Goal: Use online tool/utility: Utilize a website feature to perform a specific function

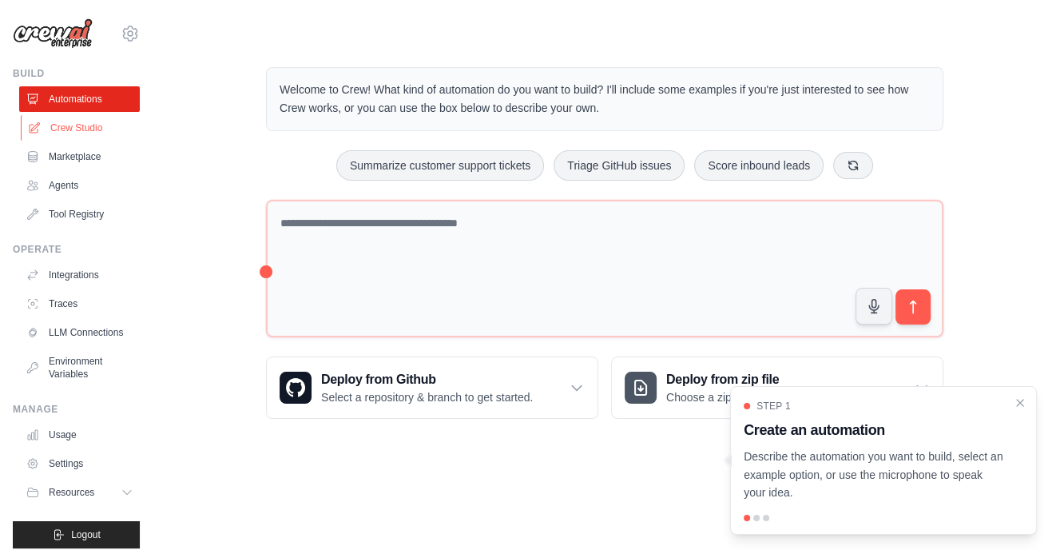
click at [88, 120] on link "Crew Studio" at bounding box center [81, 128] width 121 height 26
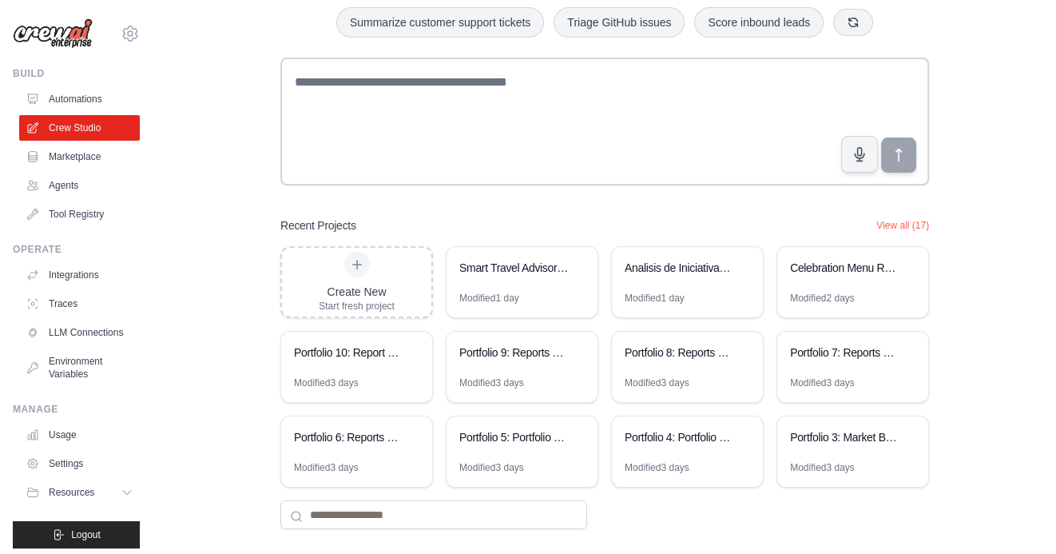
scroll to position [111, 0]
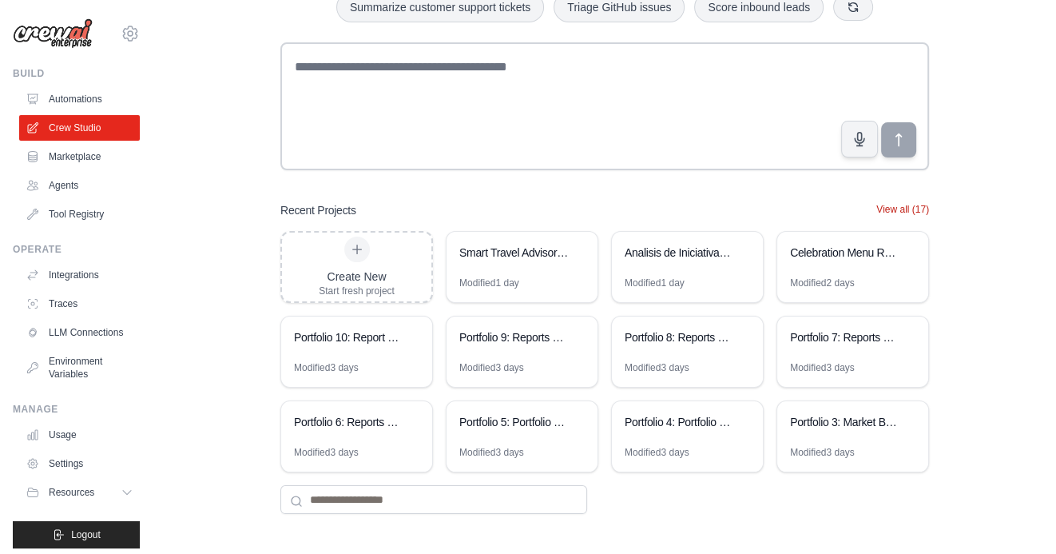
click at [905, 212] on button "View all (17)" at bounding box center [902, 209] width 53 height 13
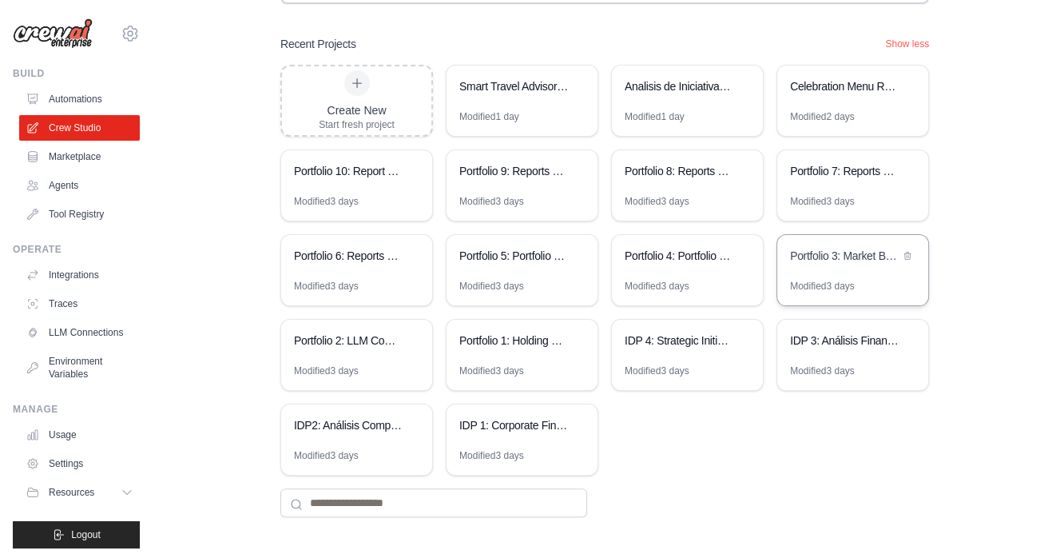
scroll to position [280, 0]
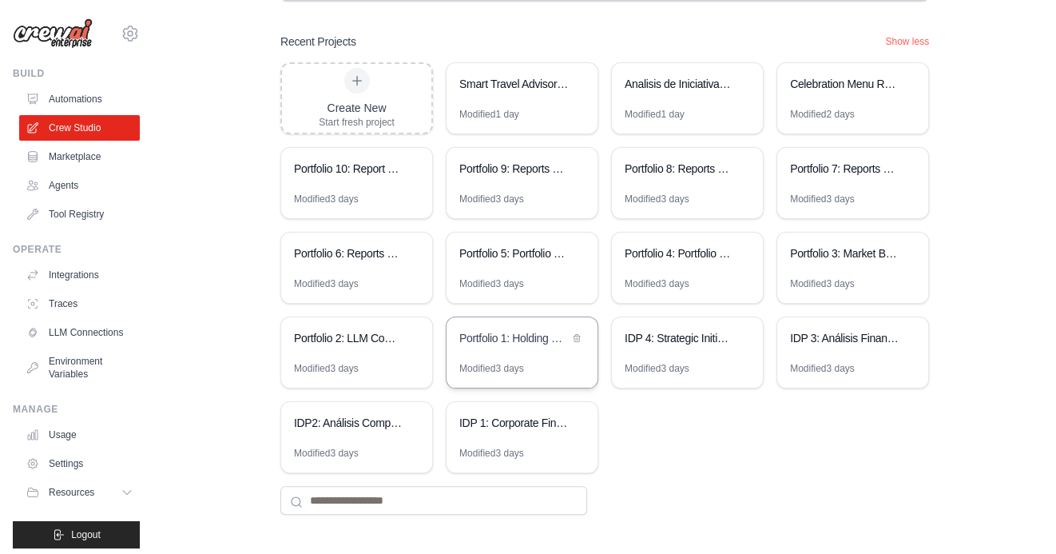
click at [502, 355] on div "Portfolio 1: Holding Company Structure Analyzer" at bounding box center [522, 339] width 151 height 45
click at [668, 82] on div "Analisis de Iniciativas - Casos de Exito y Evaluacion EVA" at bounding box center [679, 84] width 109 height 16
click at [492, 347] on div "Portfolio 1: Holding Company Structure Analyzer" at bounding box center [513, 339] width 109 height 19
click at [371, 347] on div "Portfolio 2: LLM Competitive Intelligence Automation" at bounding box center [356, 339] width 151 height 45
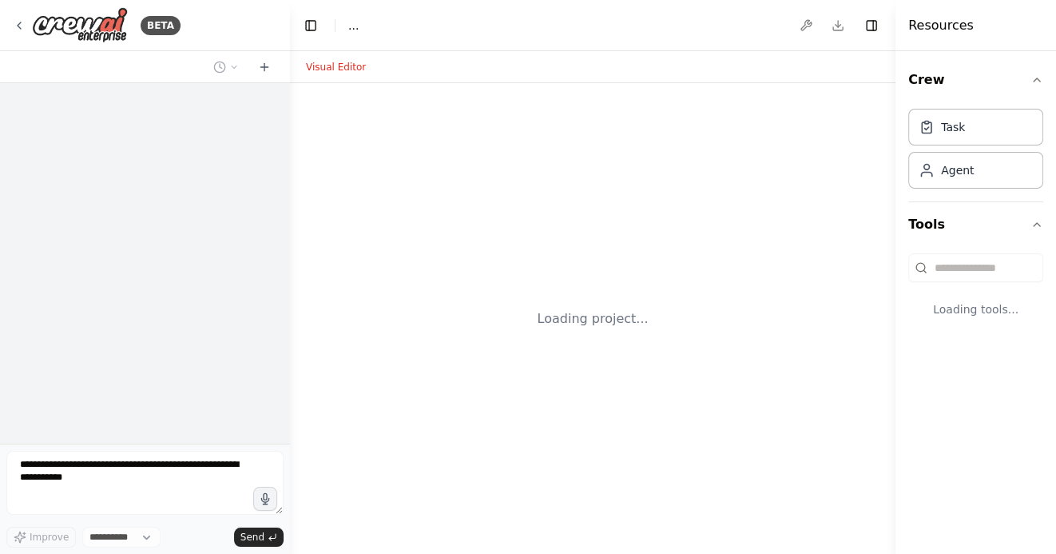
select select "****"
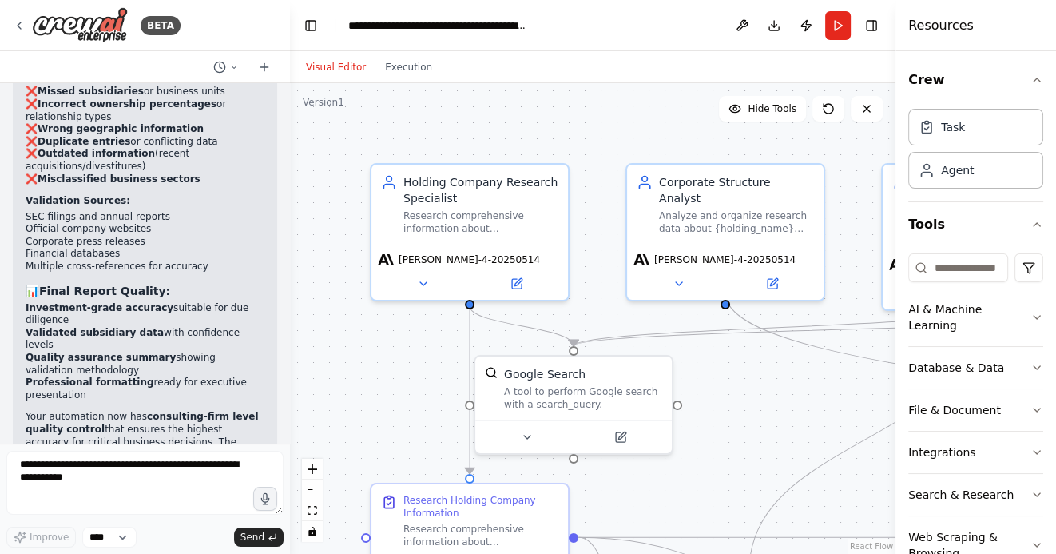
scroll to position [4262, 0]
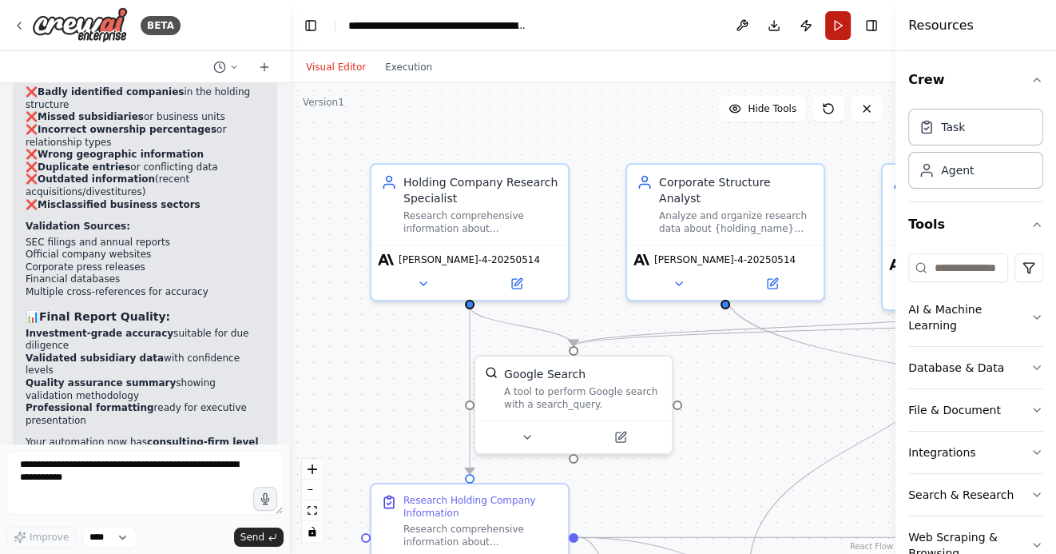
click at [839, 26] on button "Run" at bounding box center [838, 25] width 26 height 29
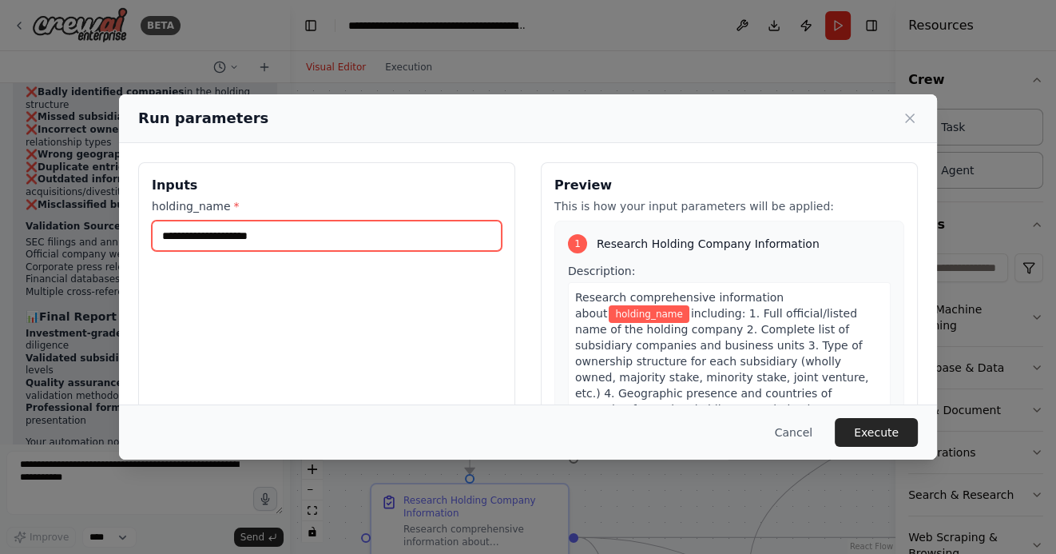
click at [348, 238] on input "holding_name *" at bounding box center [327, 235] width 350 height 30
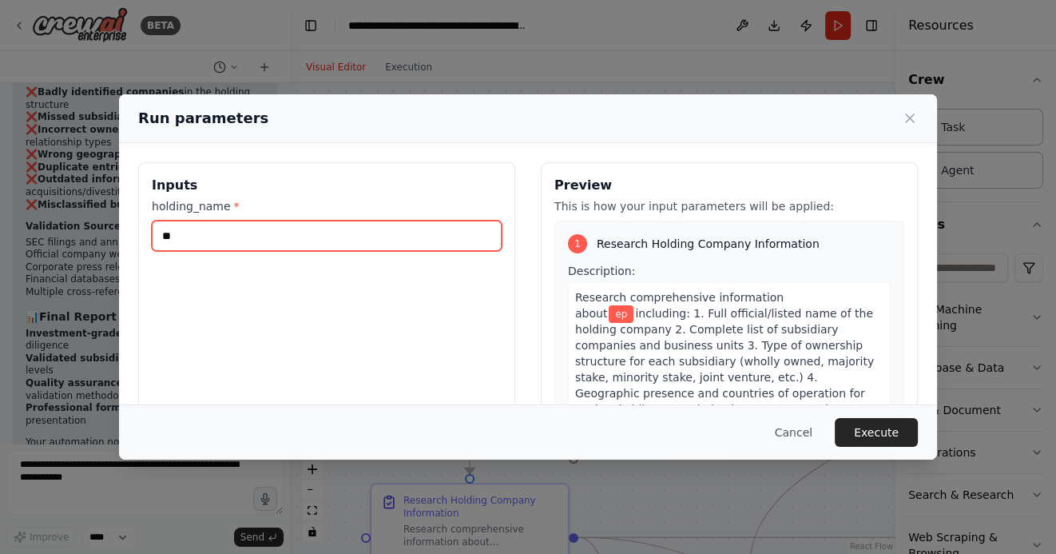
type input "*"
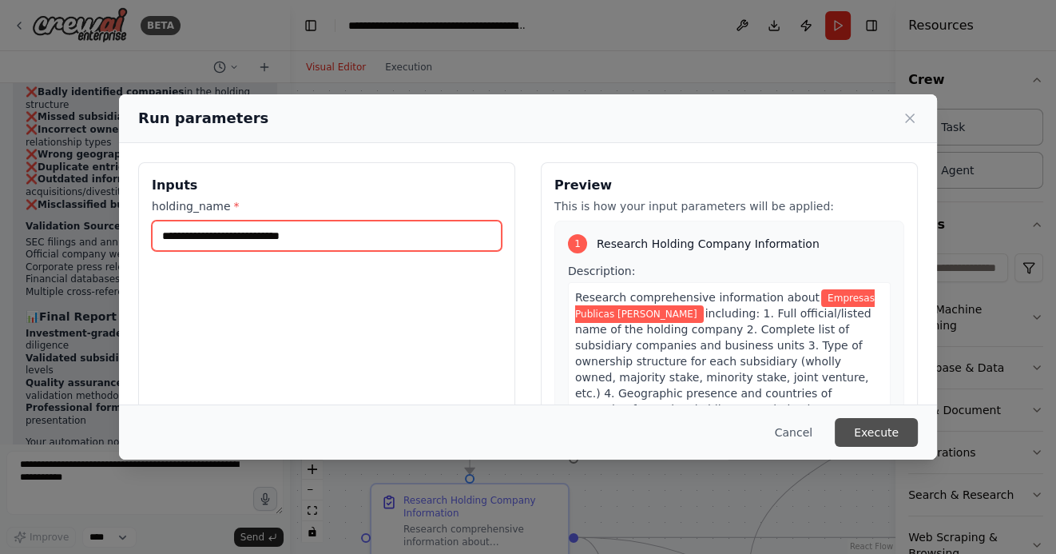
type input "**********"
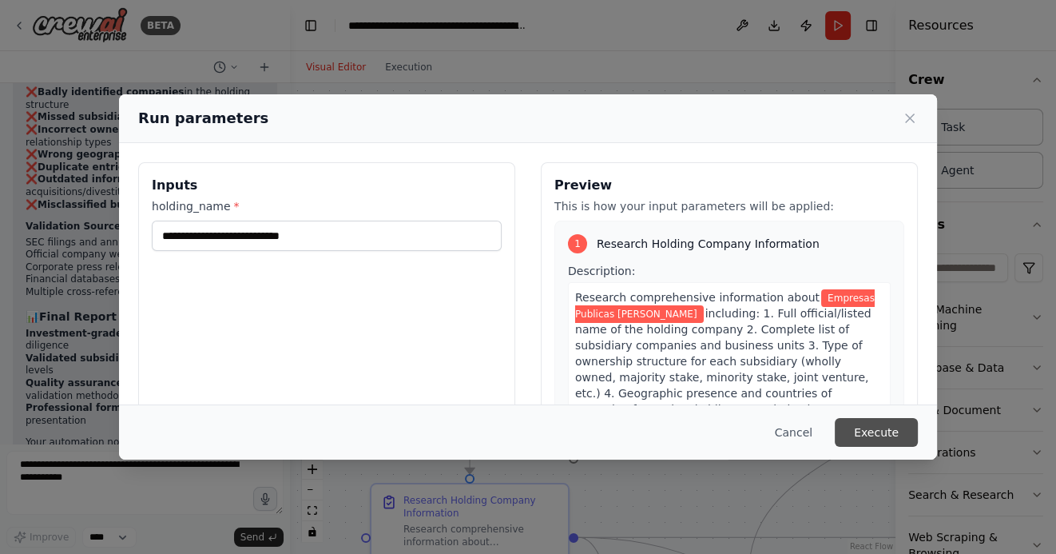
click at [871, 430] on button "Execute" at bounding box center [876, 432] width 83 height 29
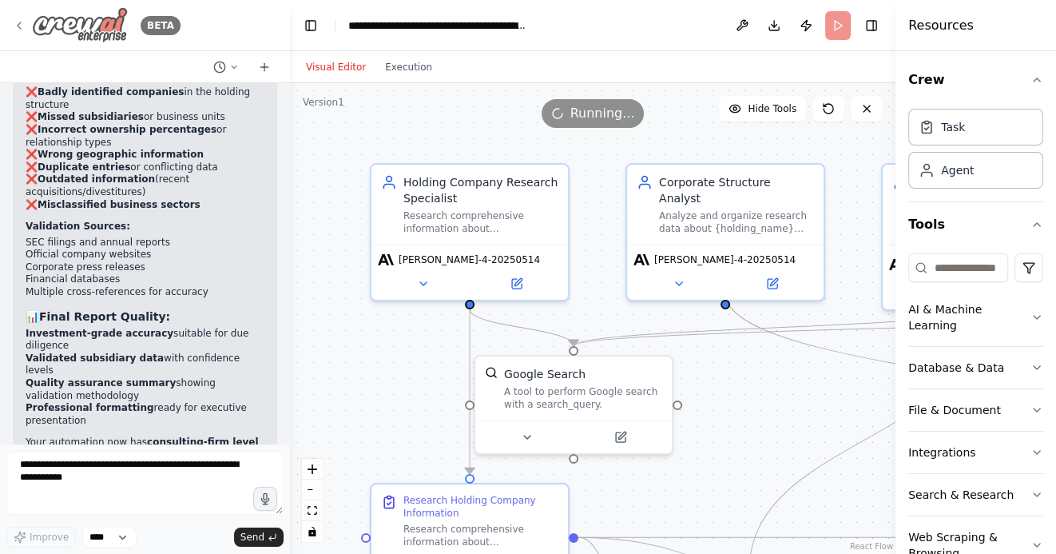
click at [21, 25] on icon at bounding box center [19, 25] width 13 height 13
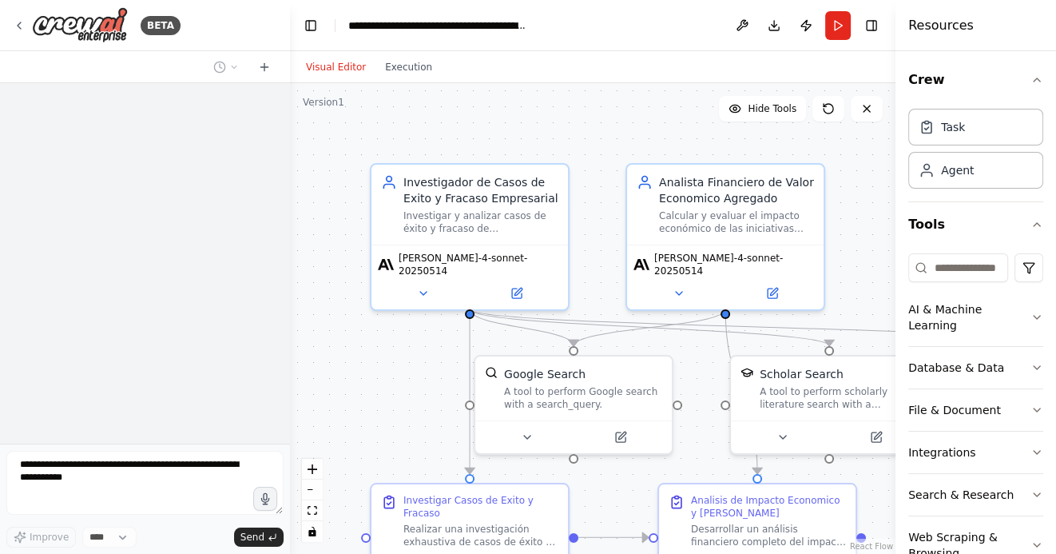
scroll to position [6690, 0]
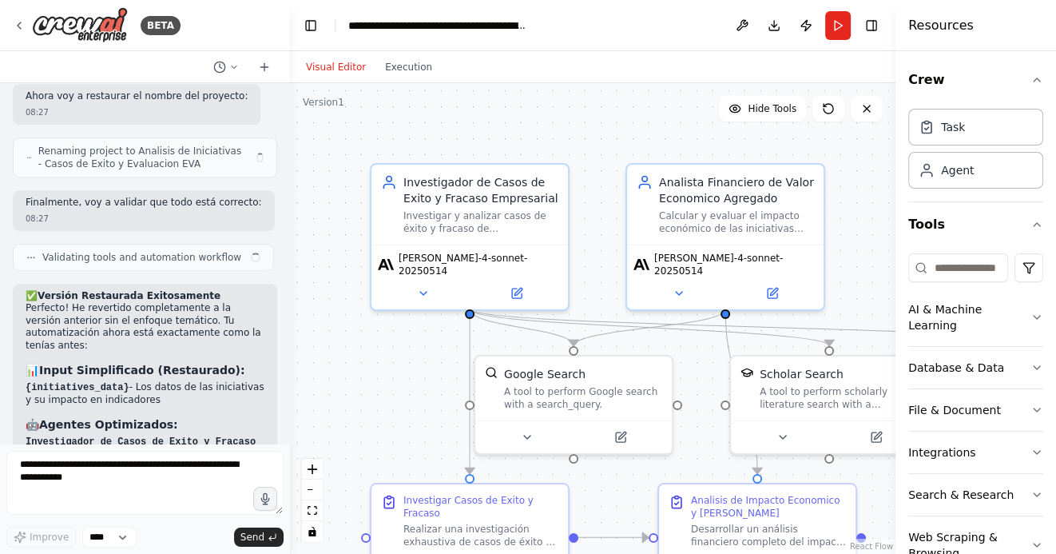
drag, startPoint x: 403, startPoint y: 384, endPoint x: 341, endPoint y: 304, distance: 101.3
click at [343, 304] on div ".deletable-edge-delete-btn { width: 20px; height: 20px; border: 0px solid #ffff…" at bounding box center [593, 318] width 606 height 471
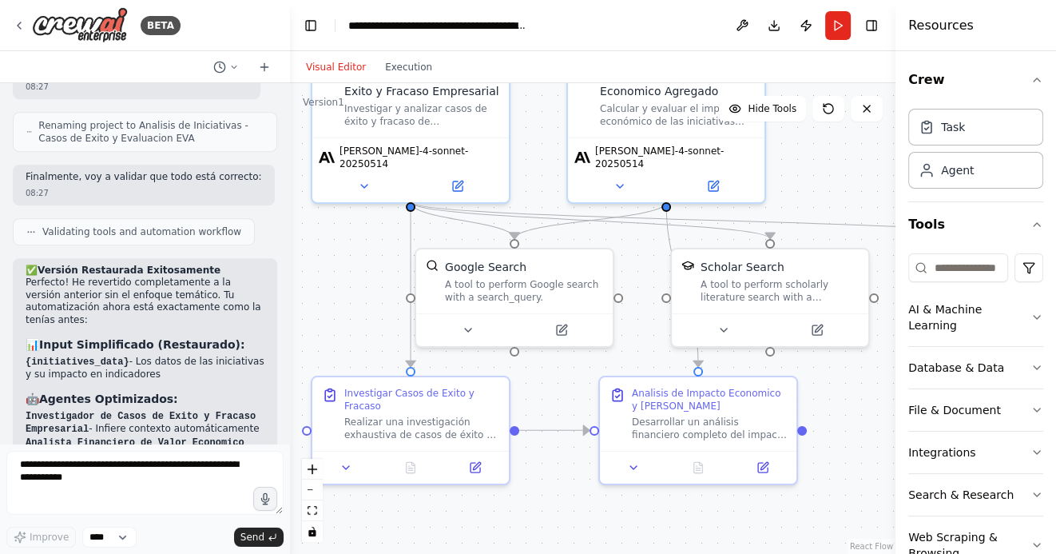
drag, startPoint x: 345, startPoint y: 332, endPoint x: 372, endPoint y: 272, distance: 65.8
click at [371, 272] on div ".deletable-edge-delete-btn { width: 20px; height: 20px; border: 0px solid #ffff…" at bounding box center [593, 318] width 606 height 471
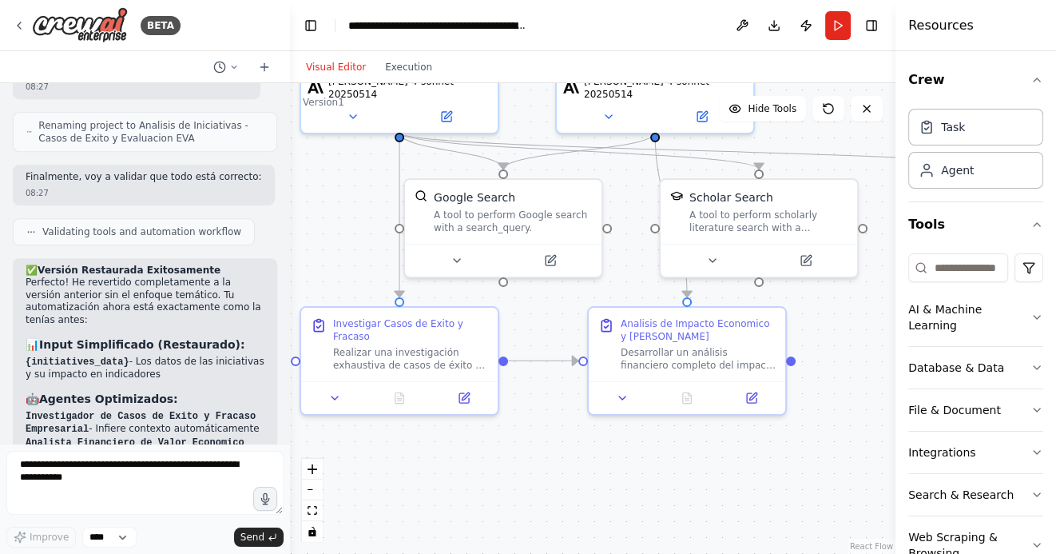
drag, startPoint x: 377, startPoint y: 283, endPoint x: 317, endPoint y: 211, distance: 93.6
click at [318, 211] on div ".deletable-edge-delete-btn { width: 20px; height: 20px; border: 0px solid #ffff…" at bounding box center [593, 318] width 606 height 471
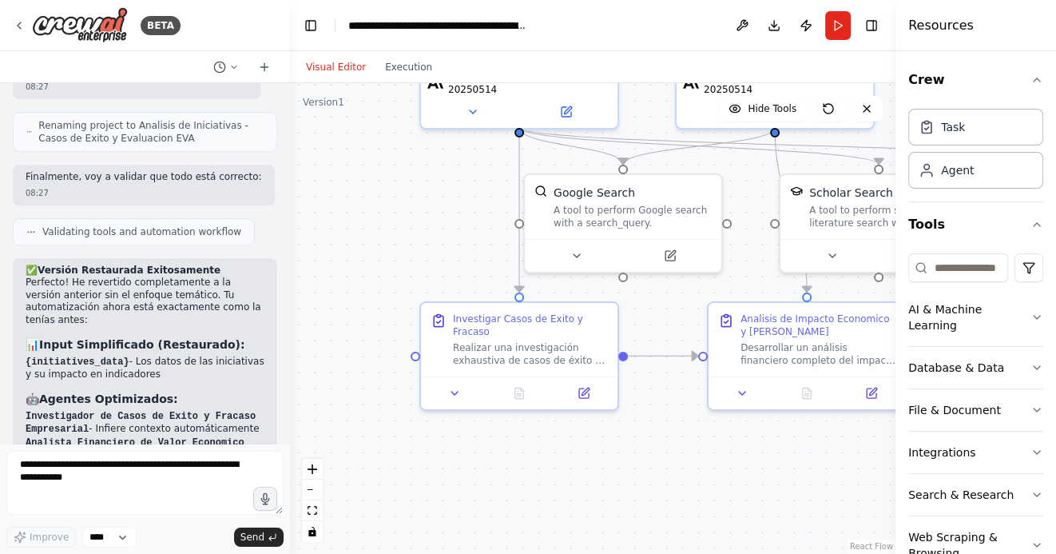
drag, startPoint x: 678, startPoint y: 448, endPoint x: 839, endPoint y: 478, distance: 163.4
click at [839, 478] on div ".deletable-edge-delete-btn { width: 20px; height: 20px; border: 0px solid #ffff…" at bounding box center [593, 318] width 606 height 471
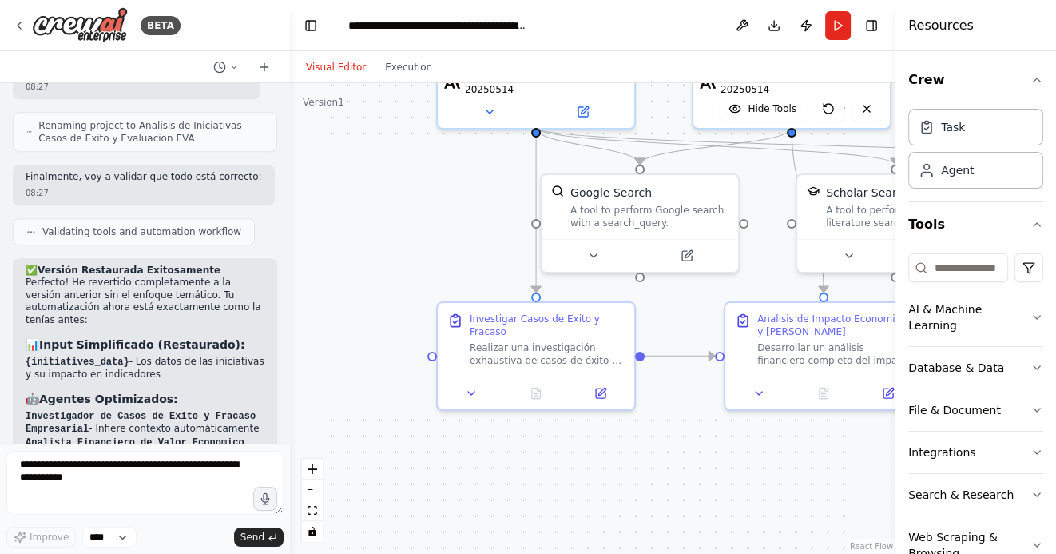
drag, startPoint x: 413, startPoint y: 209, endPoint x: 413, endPoint y: 326, distance: 116.6
click at [413, 326] on div ".deletable-edge-delete-btn { width: 20px; height: 20px; border: 0px solid #ffff…" at bounding box center [593, 318] width 606 height 471
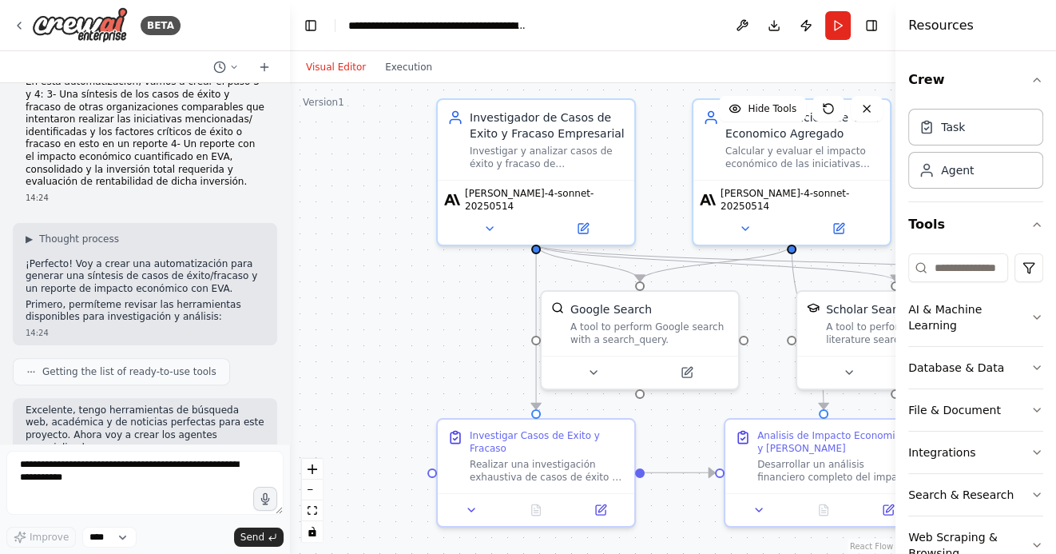
scroll to position [0, 0]
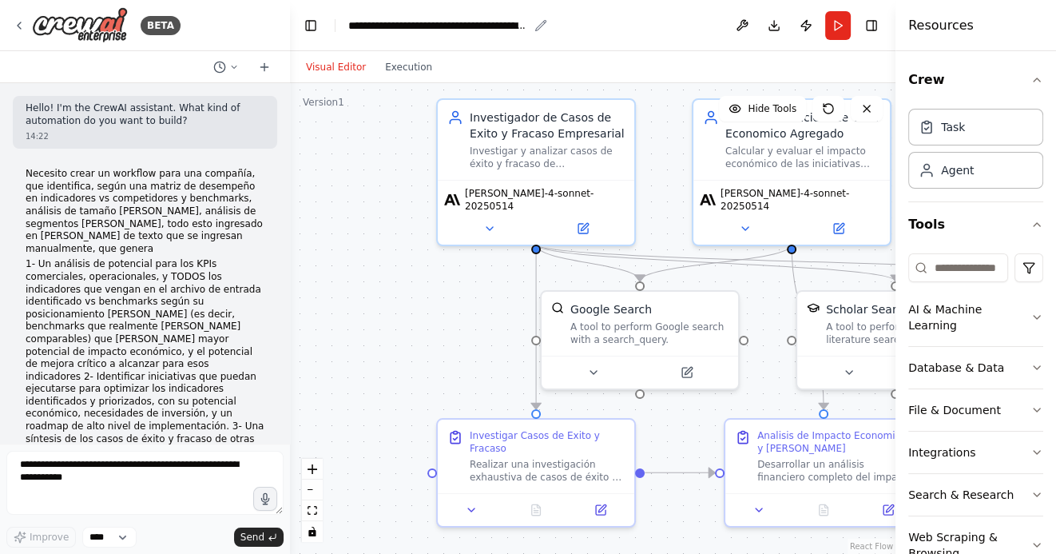
click at [348, 23] on div "**********" at bounding box center [438, 26] width 180 height 16
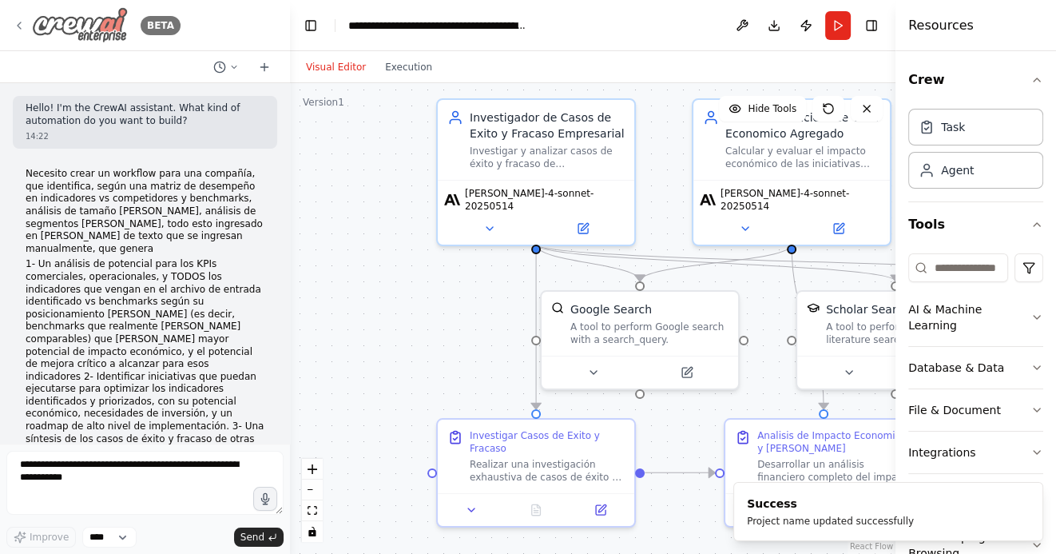
click at [21, 25] on icon at bounding box center [19, 25] width 13 height 13
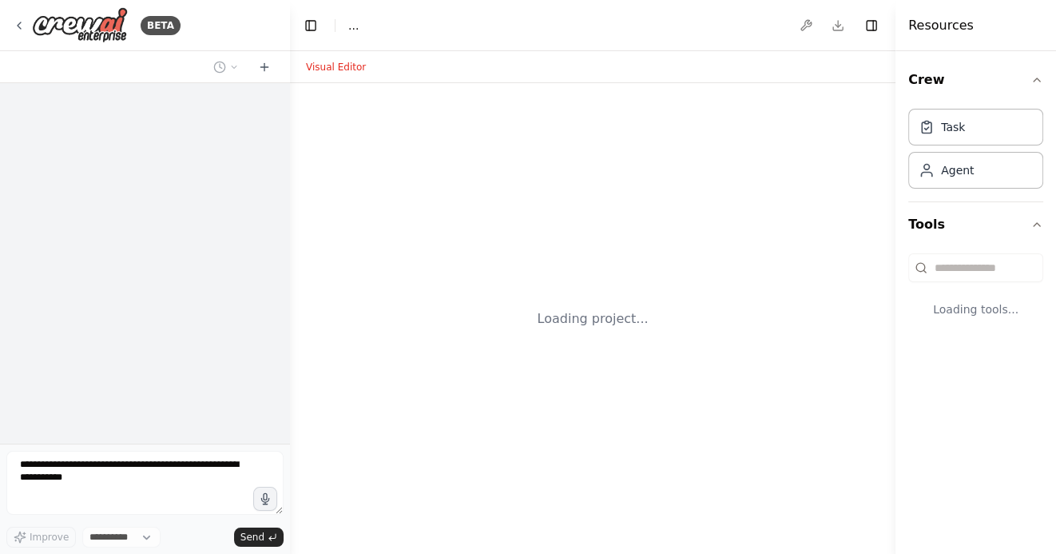
select select "****"
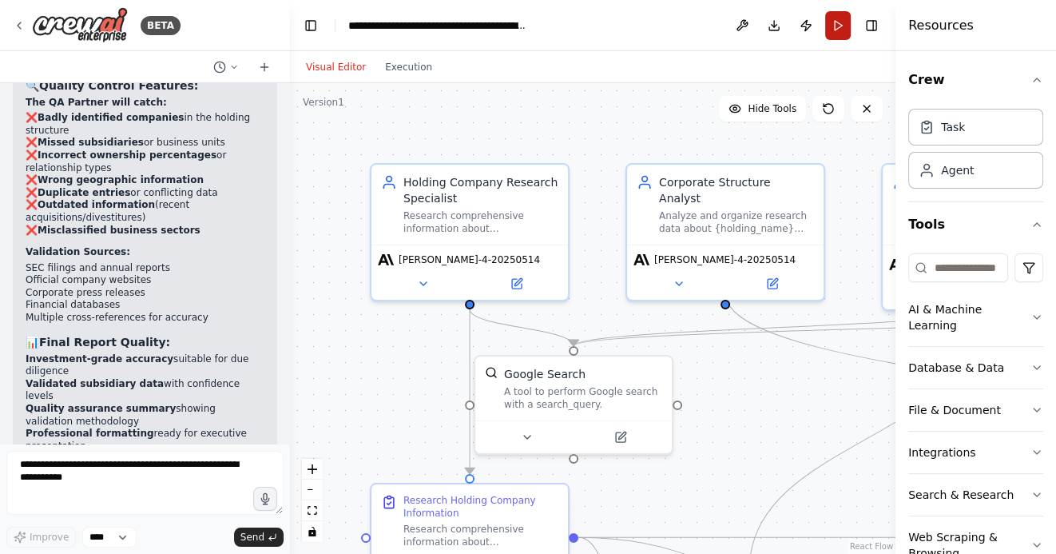
click at [843, 28] on button "Run" at bounding box center [838, 25] width 26 height 29
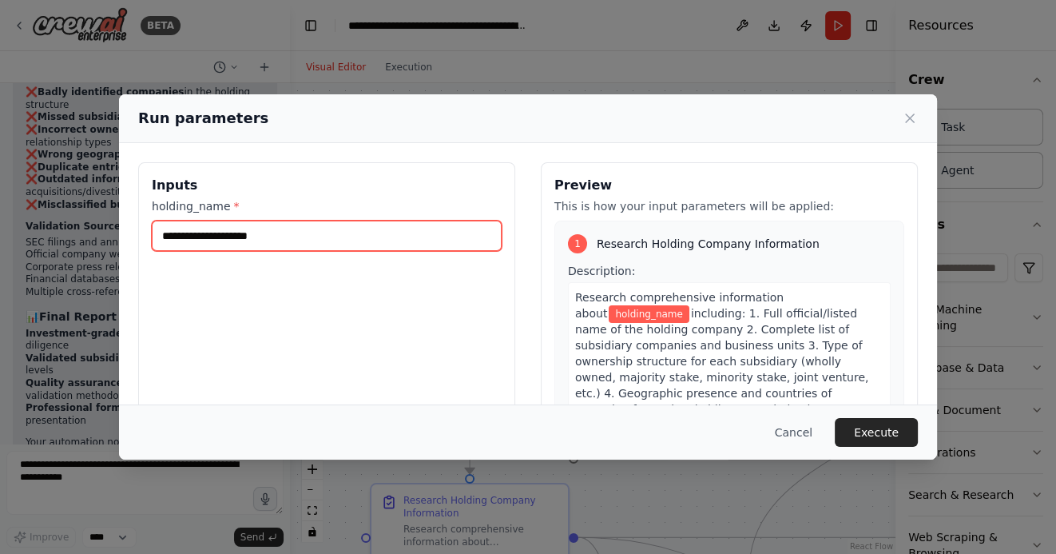
click at [317, 237] on input "holding_name *" at bounding box center [327, 235] width 350 height 30
type input "*"
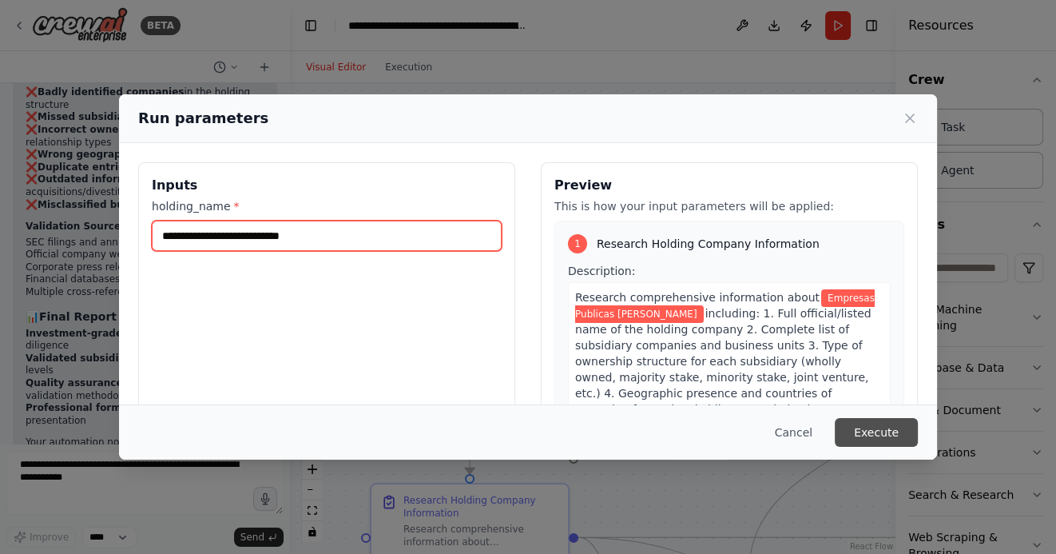
type input "**********"
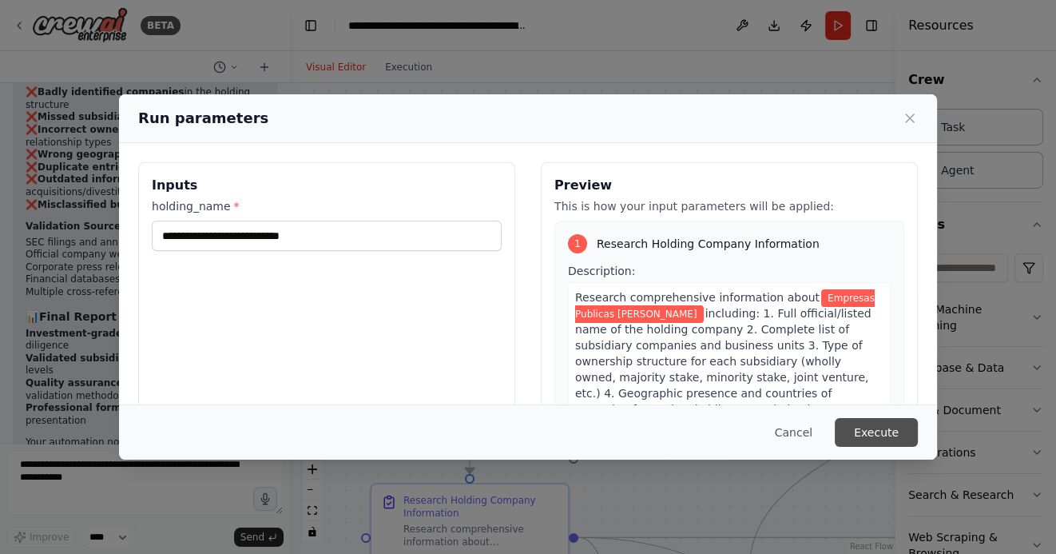
click at [884, 431] on button "Execute" at bounding box center [876, 432] width 83 height 29
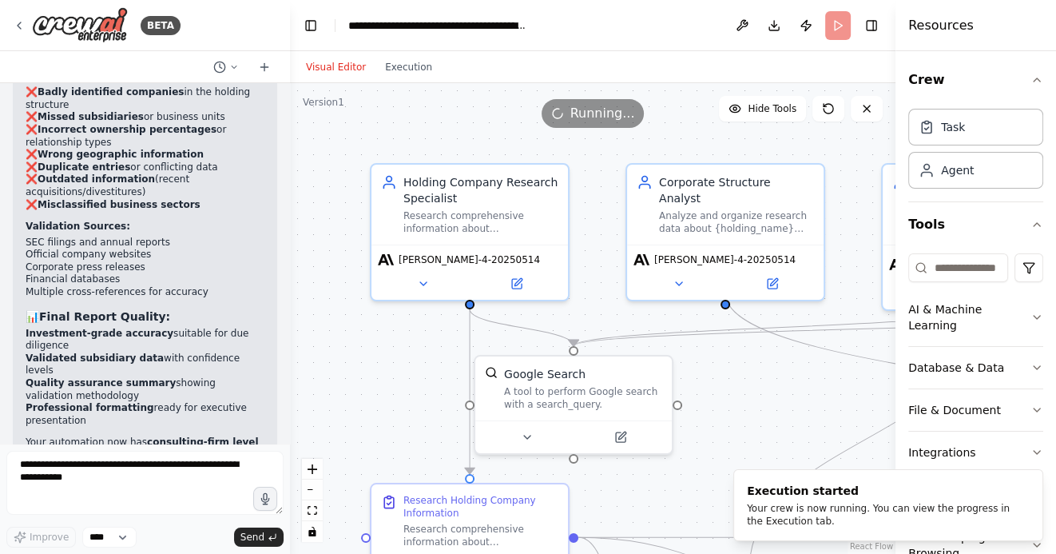
drag, startPoint x: 372, startPoint y: 411, endPoint x: 370, endPoint y: 285, distance: 125.4
click at [371, 287] on div ".deletable-edge-delete-btn { width: 20px; height: 20px; border: 0px solid #ffff…" at bounding box center [593, 318] width 606 height 471
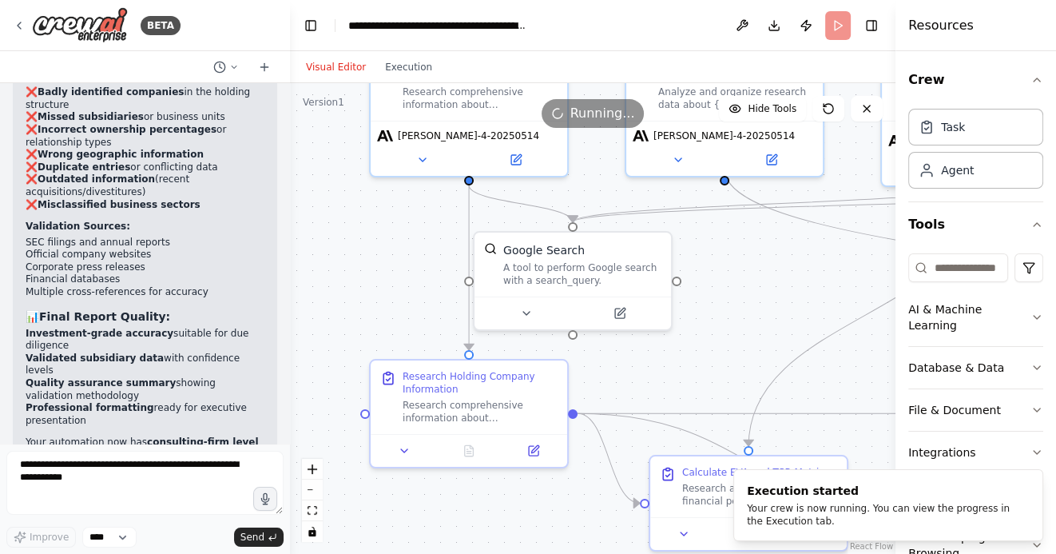
drag, startPoint x: 359, startPoint y: 251, endPoint x: 359, endPoint y: 332, distance: 80.7
click at [359, 332] on div ".deletable-edge-delete-btn { width: 20px; height: 20px; border: 0px solid #ffff…" at bounding box center [593, 318] width 606 height 471
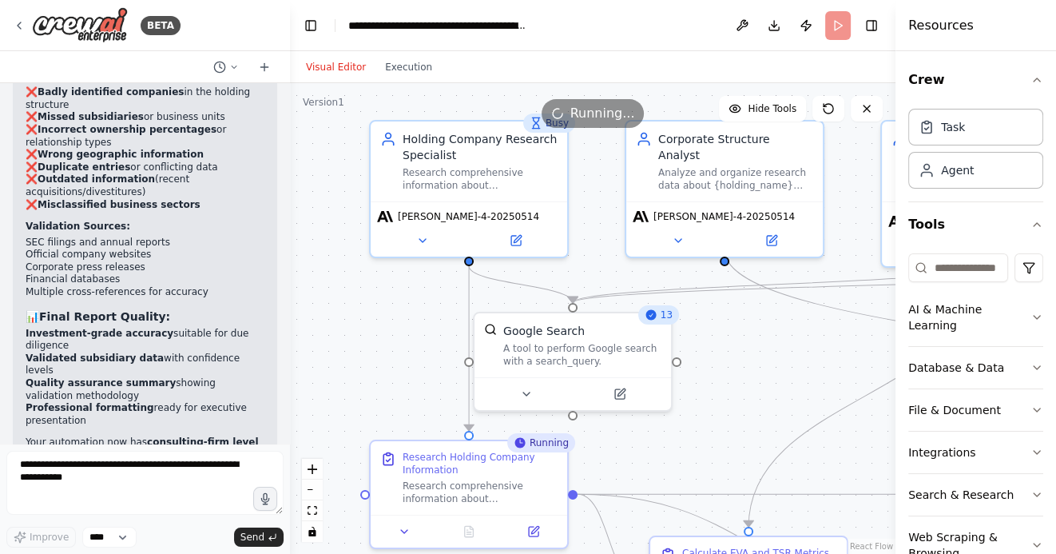
drag, startPoint x: 748, startPoint y: 399, endPoint x: 736, endPoint y: 280, distance: 119.6
click at [736, 280] on div ".deletable-edge-delete-btn { width: 20px; height: 20px; border: 0px solid #ffff…" at bounding box center [593, 318] width 606 height 471
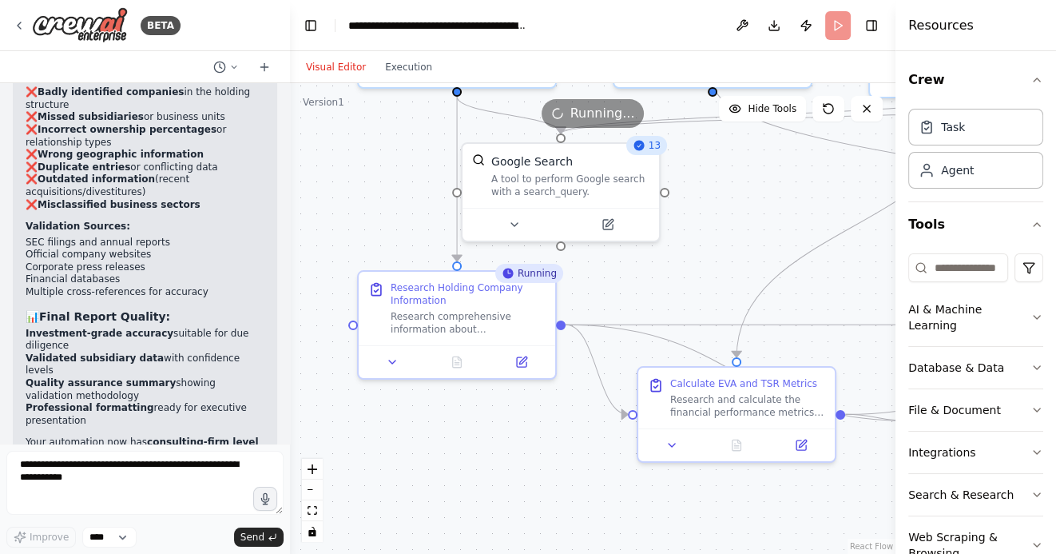
drag, startPoint x: 558, startPoint y: 495, endPoint x: 558, endPoint y: 439, distance: 55.9
click at [558, 439] on div ".deletable-edge-delete-btn { width: 20px; height: 20px; border: 0px solid #ffff…" at bounding box center [593, 318] width 606 height 471
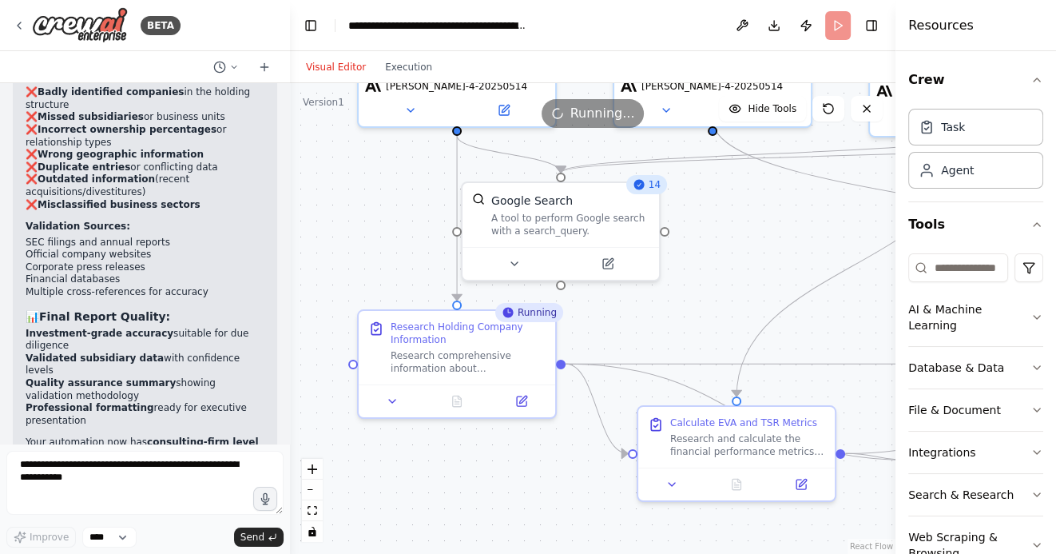
drag, startPoint x: 553, startPoint y: 439, endPoint x: 553, endPoint y: 500, distance: 60.7
click at [553, 499] on div ".deletable-edge-delete-btn { width: 20px; height: 20px; border: 0px solid #ffff…" at bounding box center [593, 318] width 606 height 471
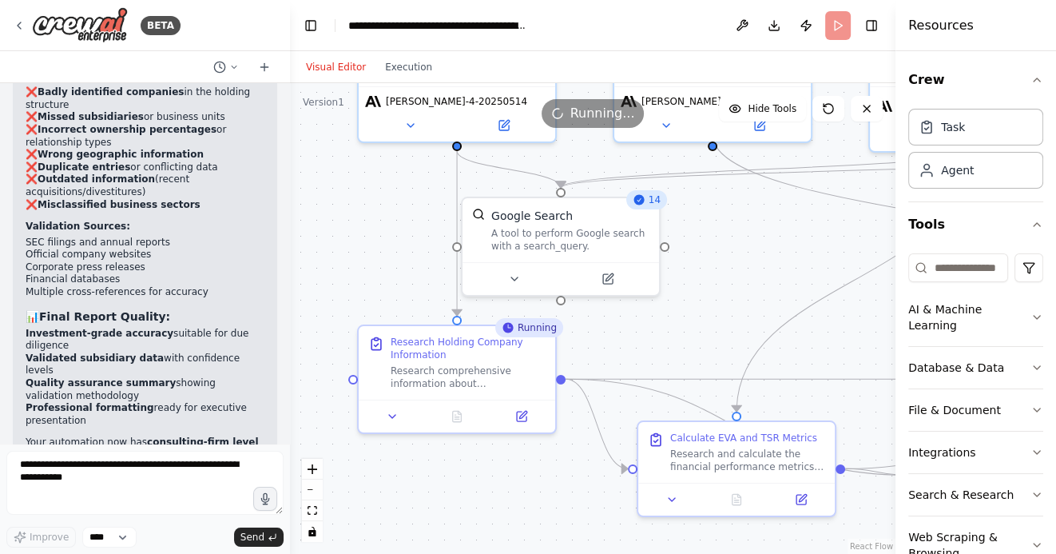
drag, startPoint x: 708, startPoint y: 272, endPoint x: 709, endPoint y: 372, distance: 99.9
click at [709, 371] on div ".deletable-edge-delete-btn { width: 20px; height: 20px; border: 0px solid #ffff…" at bounding box center [593, 318] width 606 height 471
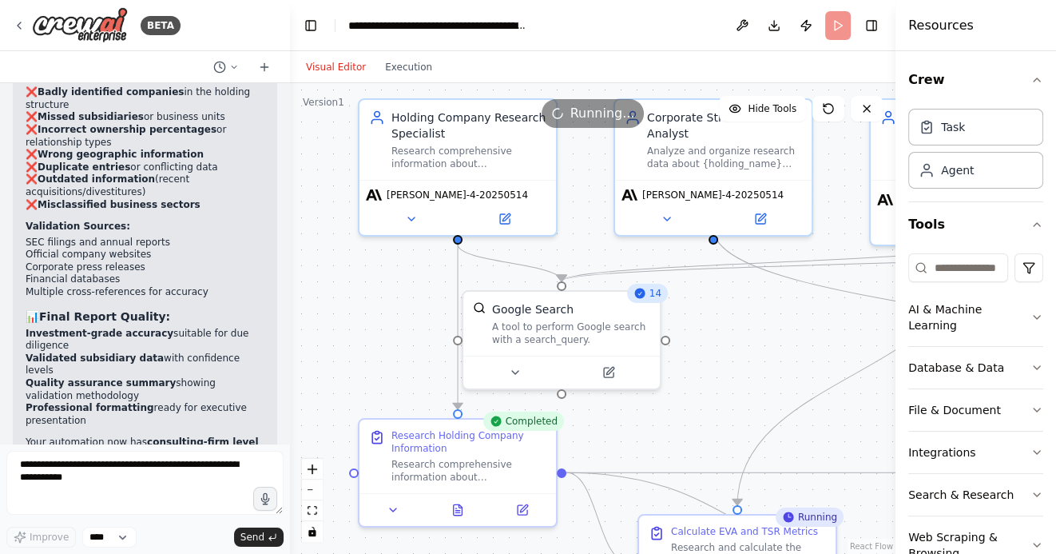
drag, startPoint x: 710, startPoint y: 378, endPoint x: 710, endPoint y: 254, distance: 123.8
click at [710, 255] on div ".deletable-edge-delete-btn { width: 20px; height: 20px; border: 0px solid #ffff…" at bounding box center [593, 318] width 606 height 471
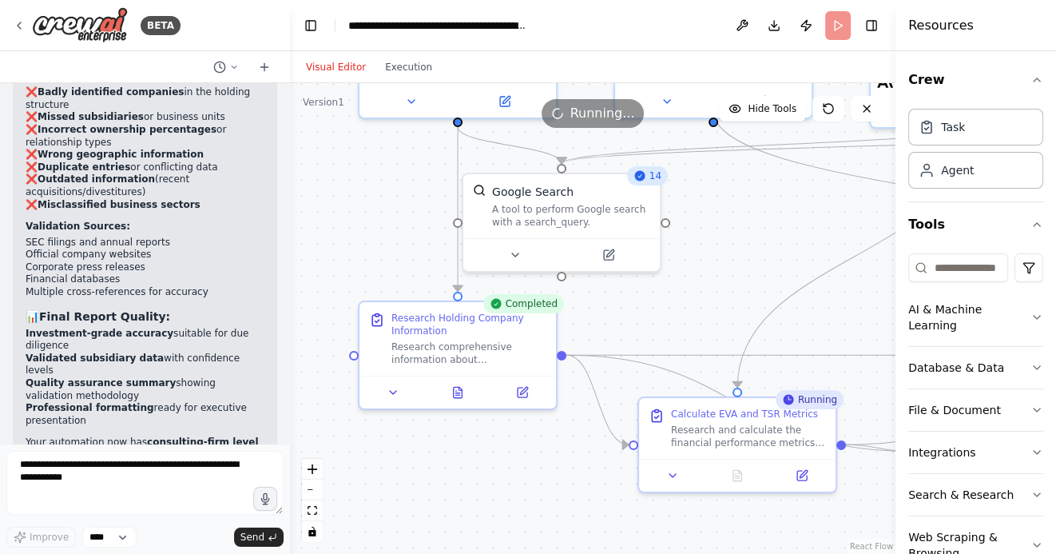
drag, startPoint x: 474, startPoint y: 460, endPoint x: 474, endPoint y: 416, distance: 43.9
click at [474, 416] on div ".deletable-edge-delete-btn { width: 20px; height: 20px; border: 0px solid #ffff…" at bounding box center [593, 318] width 606 height 471
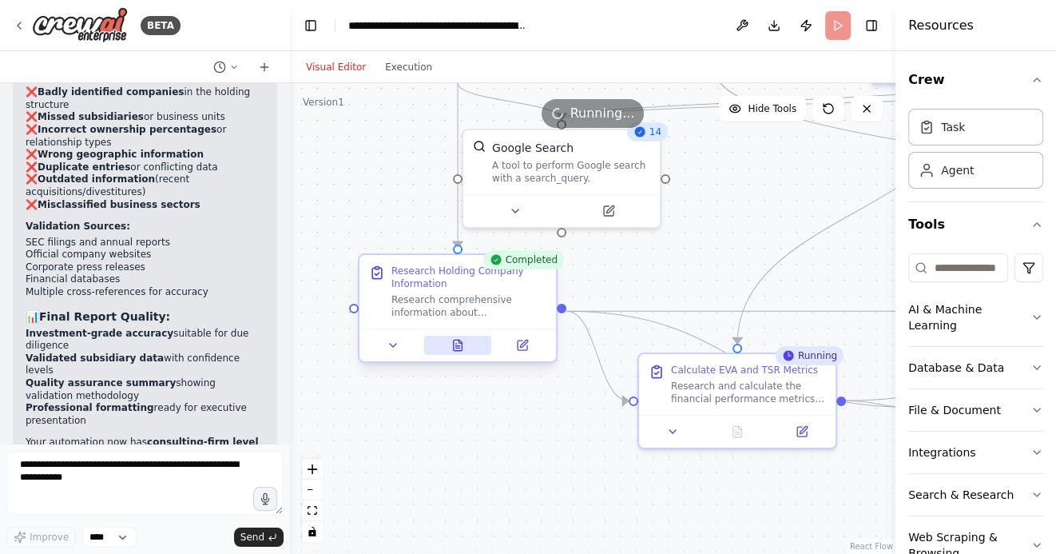
click at [455, 349] on icon at bounding box center [458, 345] width 9 height 10
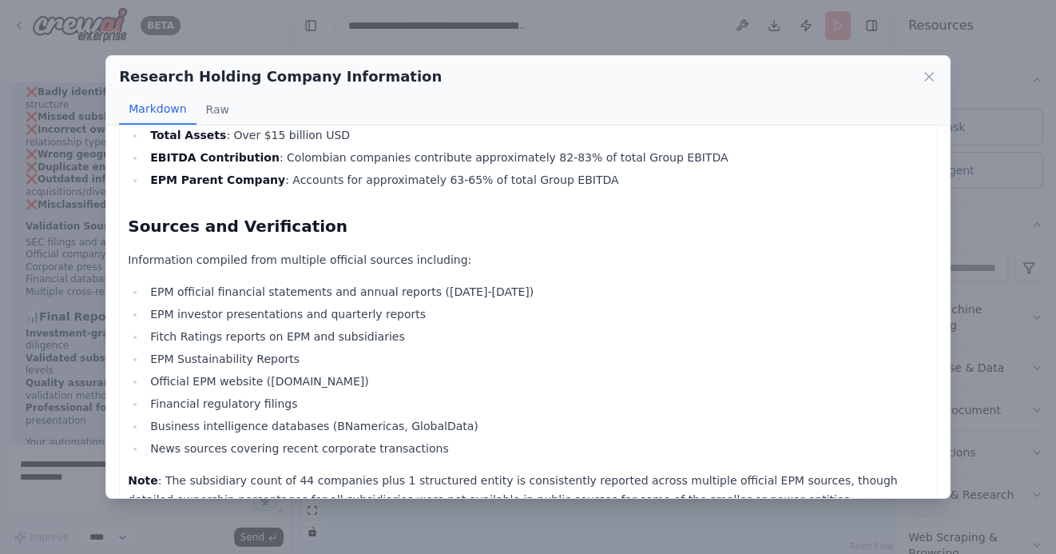
scroll to position [3947, 0]
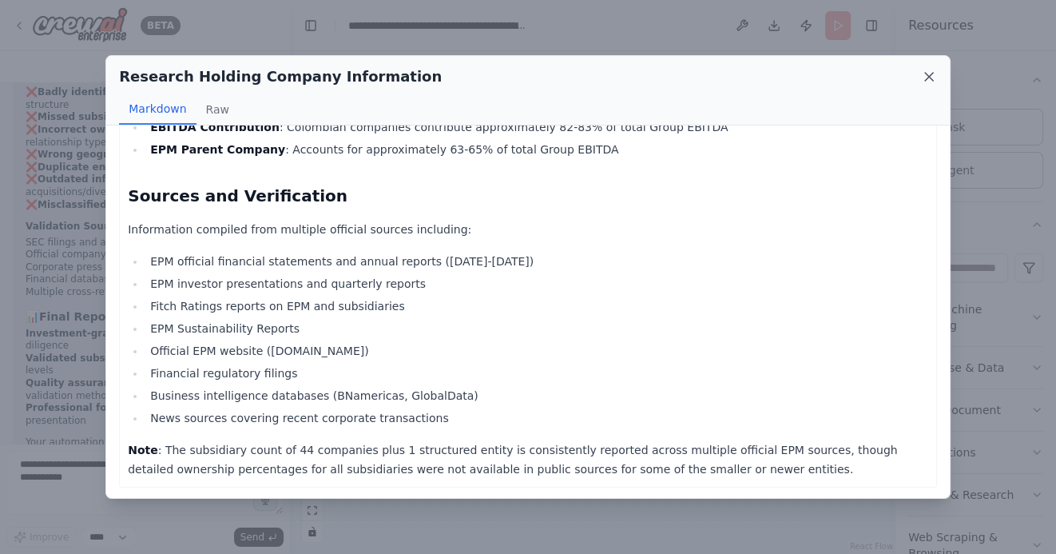
click at [929, 77] on icon at bounding box center [929, 77] width 8 height 8
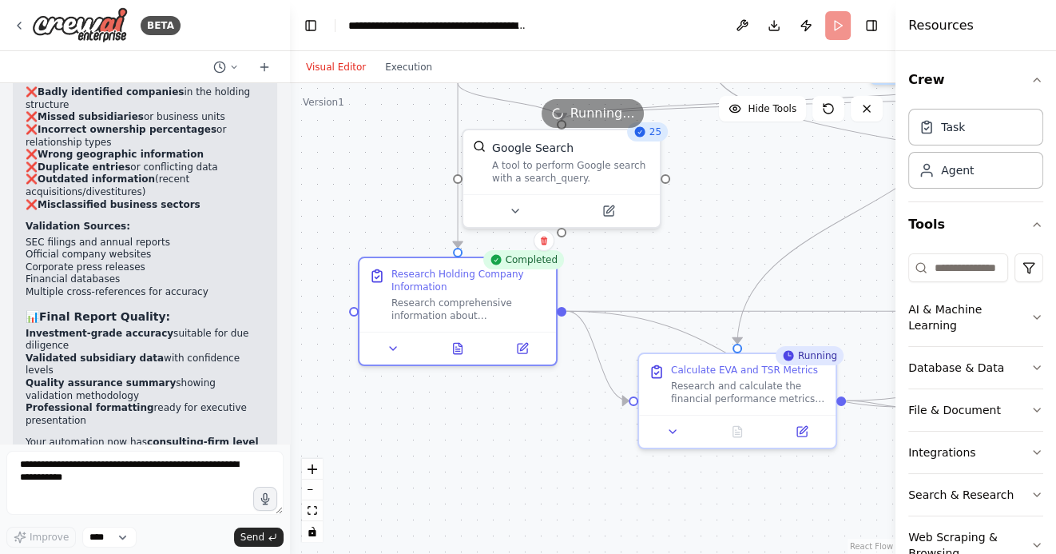
drag, startPoint x: 538, startPoint y: 439, endPoint x: 425, endPoint y: 436, distance: 112.7
click at [428, 436] on div ".deletable-edge-delete-btn { width: 20px; height: 20px; border: 0px solid #ffff…" at bounding box center [593, 318] width 606 height 471
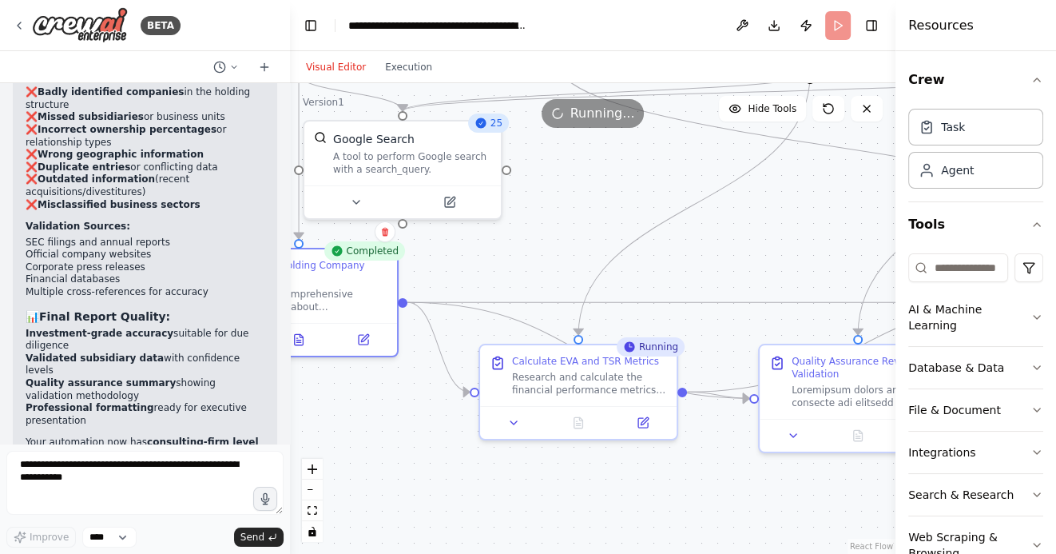
drag, startPoint x: 598, startPoint y: 468, endPoint x: 501, endPoint y: 442, distance: 101.0
click at [501, 442] on div ".deletable-edge-delete-btn { width: 20px; height: 20px; border: 0px solid #ffff…" at bounding box center [593, 318] width 606 height 471
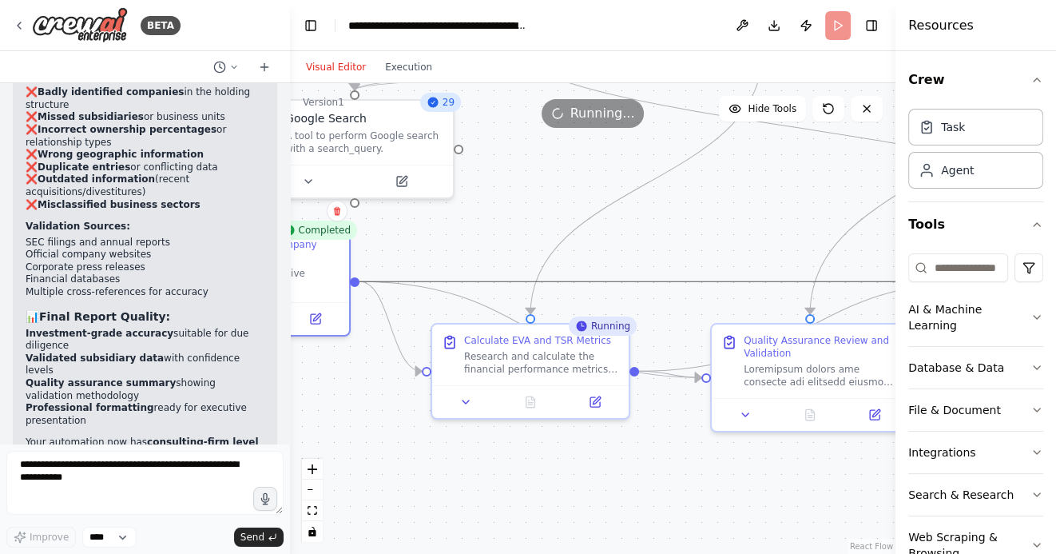
drag, startPoint x: 737, startPoint y: 276, endPoint x: 649, endPoint y: 236, distance: 96.5
click at [652, 236] on div ".deletable-edge-delete-btn { width: 20px; height: 20px; border: 0px solid #ffff…" at bounding box center [593, 318] width 606 height 471
drag, startPoint x: 704, startPoint y: 240, endPoint x: 656, endPoint y: 206, distance: 58.5
click at [656, 206] on div ".deletable-edge-delete-btn { width: 20px; height: 20px; border: 0px solid #ffff…" at bounding box center [593, 318] width 606 height 471
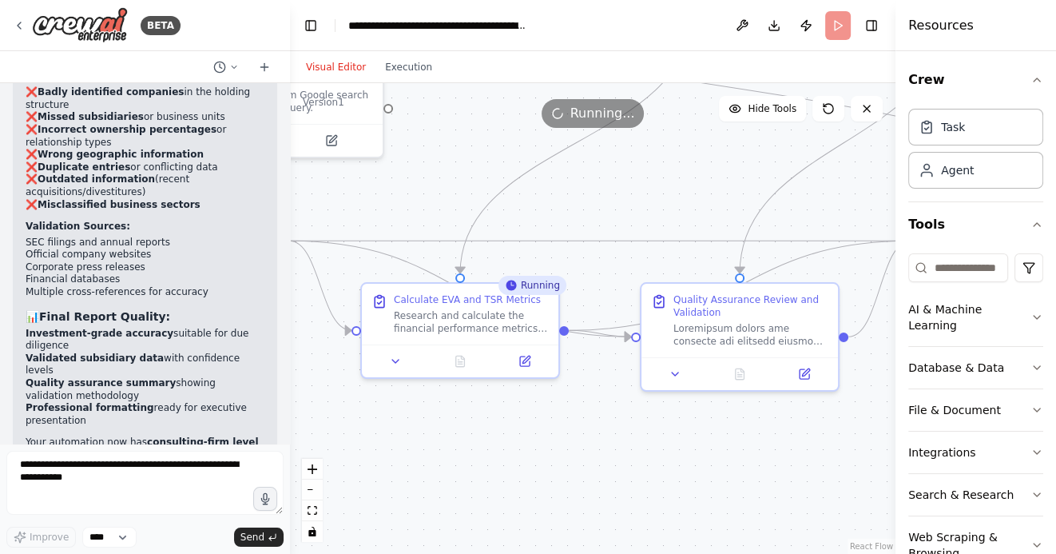
drag, startPoint x: 674, startPoint y: 441, endPoint x: 603, endPoint y: 373, distance: 98.3
click at [603, 373] on div ".deletable-edge-delete-btn { width: 20px; height: 20px; border: 0px solid #ffff…" at bounding box center [593, 318] width 606 height 471
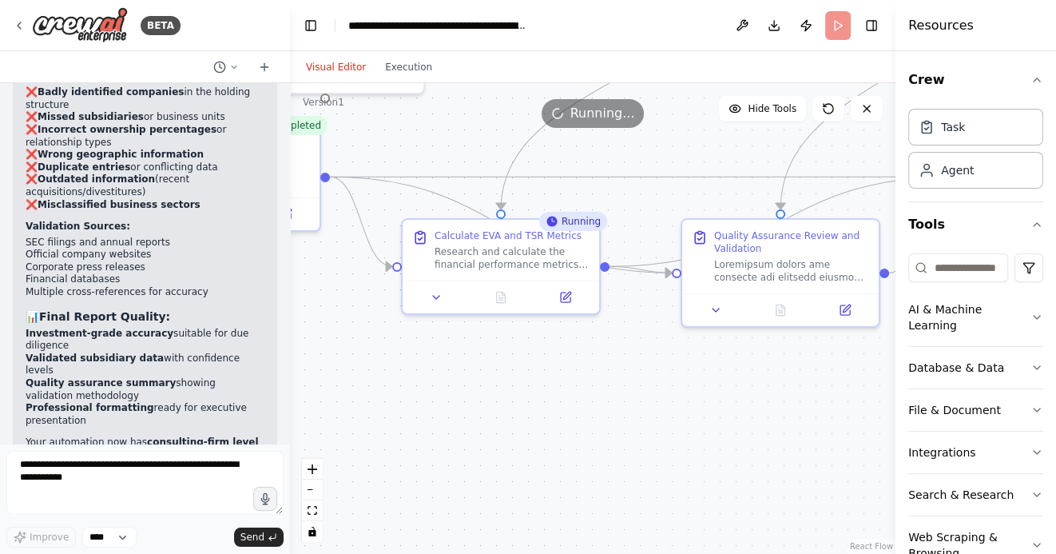
drag, startPoint x: 652, startPoint y: 408, endPoint x: 737, endPoint y: 403, distance: 85.7
click at [748, 405] on div ".deletable-edge-delete-btn { width: 20px; height: 20px; border: 0px solid #ffff…" at bounding box center [593, 318] width 606 height 471
drag, startPoint x: 546, startPoint y: 460, endPoint x: 546, endPoint y: 447, distance: 13.6
click at [546, 447] on div ".deletable-edge-delete-btn { width: 20px; height: 20px; border: 0px solid #ffff…" at bounding box center [593, 318] width 606 height 471
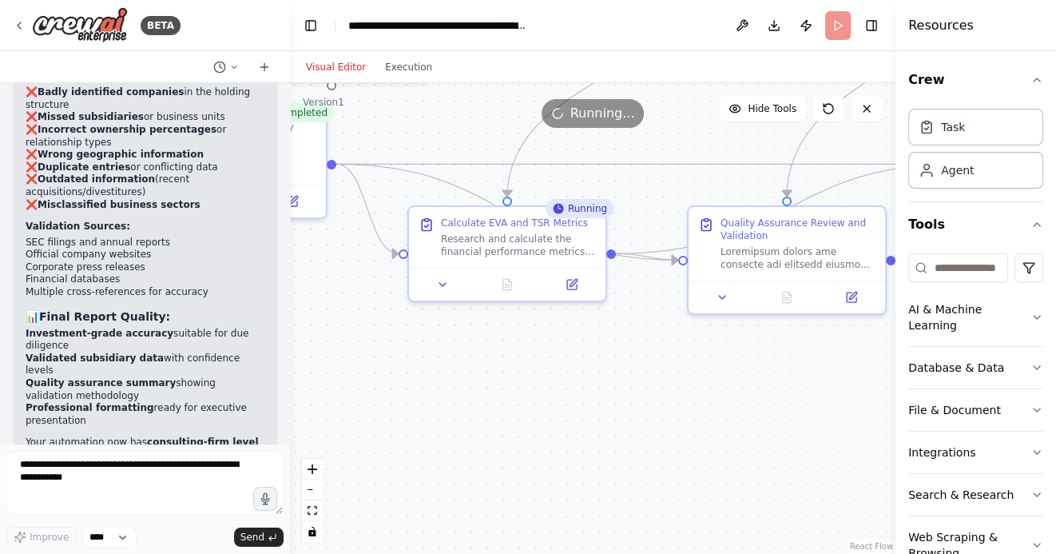
drag, startPoint x: 589, startPoint y: 390, endPoint x: 504, endPoint y: 390, distance: 84.7
click at [504, 390] on div ".deletable-edge-delete-btn { width: 20px; height: 20px; border: 0px solid #ffff…" at bounding box center [593, 318] width 606 height 471
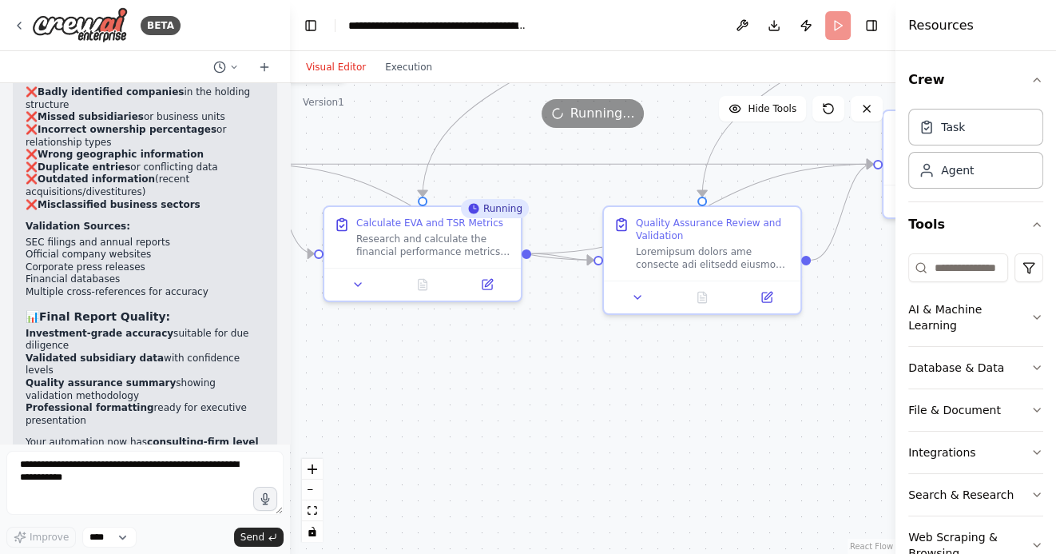
drag, startPoint x: 556, startPoint y: 371, endPoint x: 619, endPoint y: 376, distance: 63.4
click at [619, 376] on div ".deletable-edge-delete-btn { width: 20px; height: 20px; border: 0px solid #ffff…" at bounding box center [593, 318] width 606 height 471
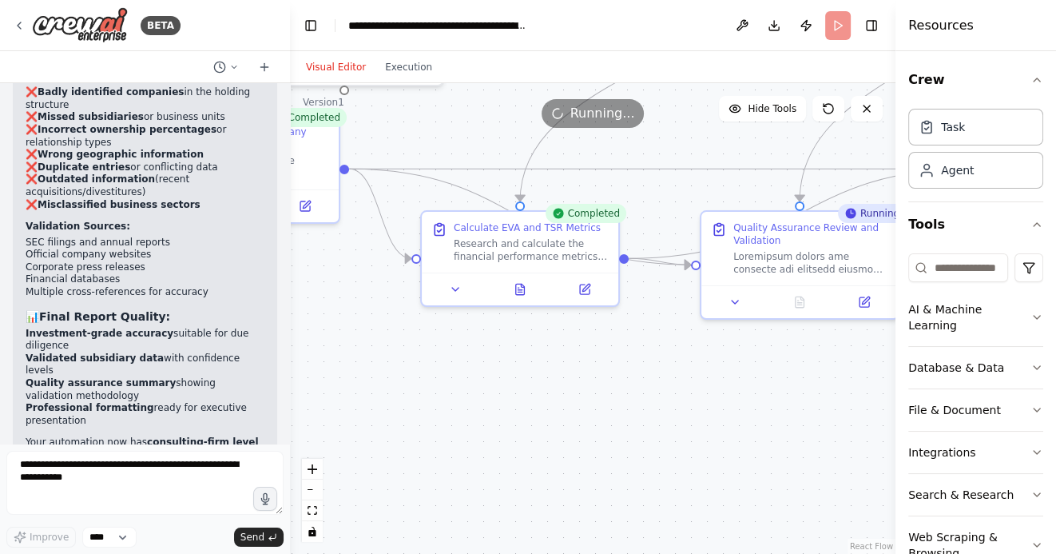
drag, startPoint x: 566, startPoint y: 434, endPoint x: 473, endPoint y: 434, distance: 92.7
click at [473, 434] on div ".deletable-edge-delete-btn { width: 20px; height: 20px; border: 0px solid #ffff…" at bounding box center [593, 318] width 606 height 471
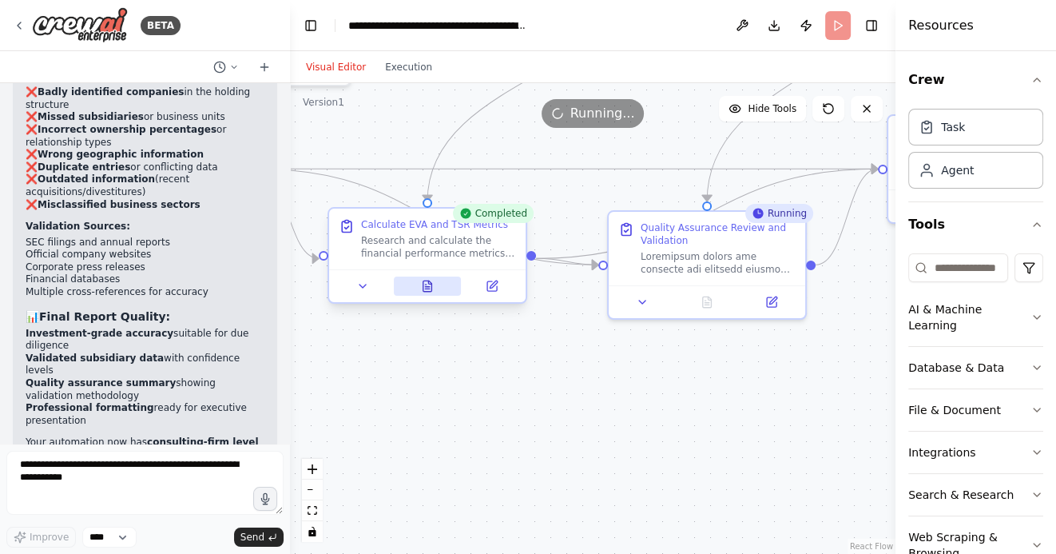
click at [433, 289] on icon at bounding box center [427, 286] width 13 height 13
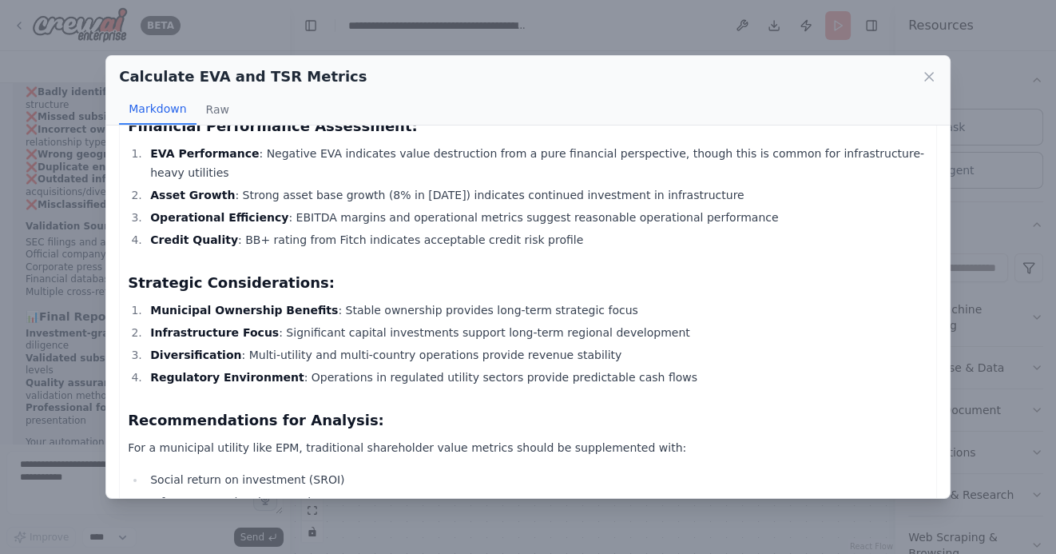
scroll to position [2590, 0]
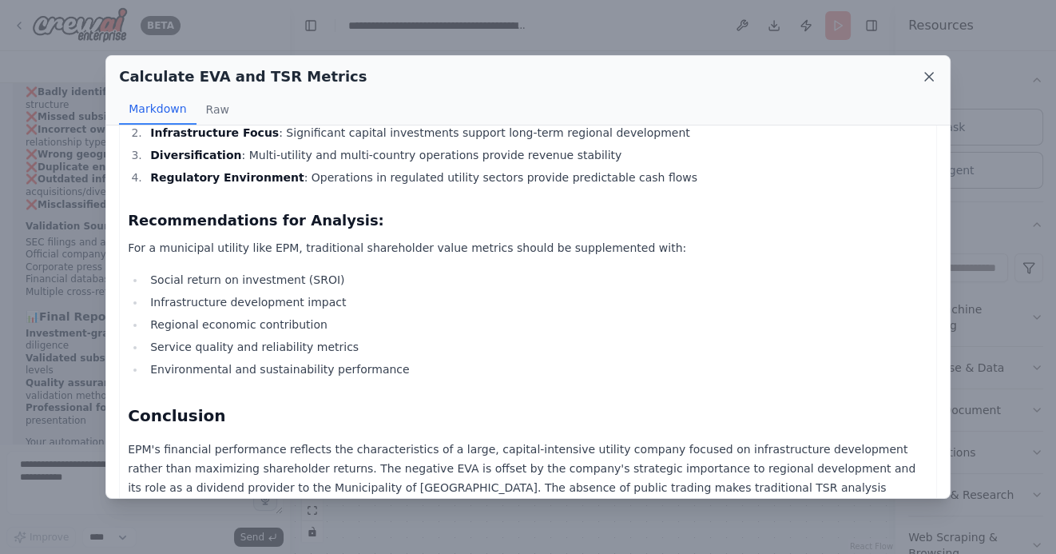
click at [935, 81] on icon at bounding box center [929, 77] width 16 height 16
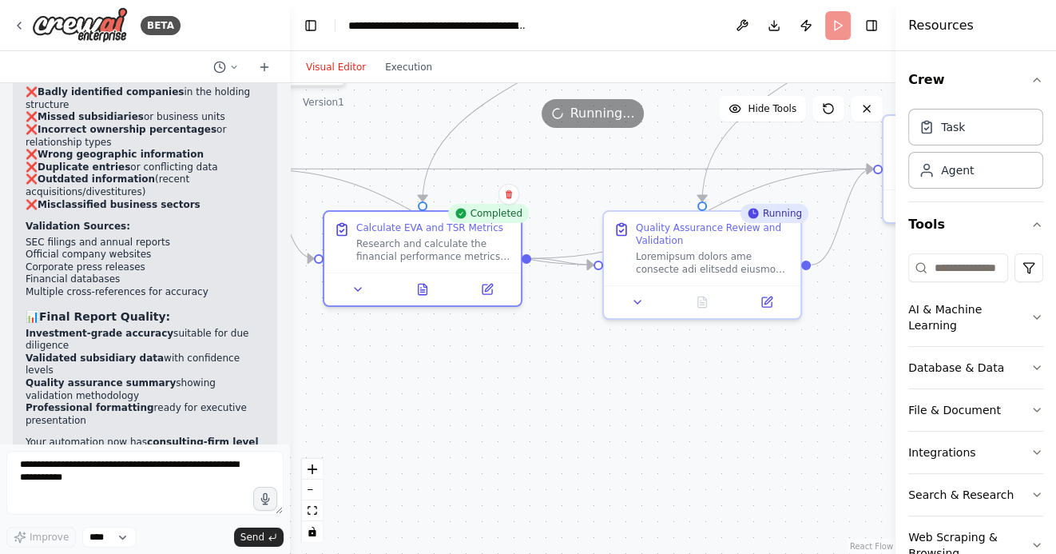
drag, startPoint x: 761, startPoint y: 395, endPoint x: 550, endPoint y: 395, distance: 210.9
click at [552, 395] on div ".deletable-edge-delete-btn { width: 20px; height: 20px; border: 0px solid #ffff…" at bounding box center [593, 318] width 606 height 471
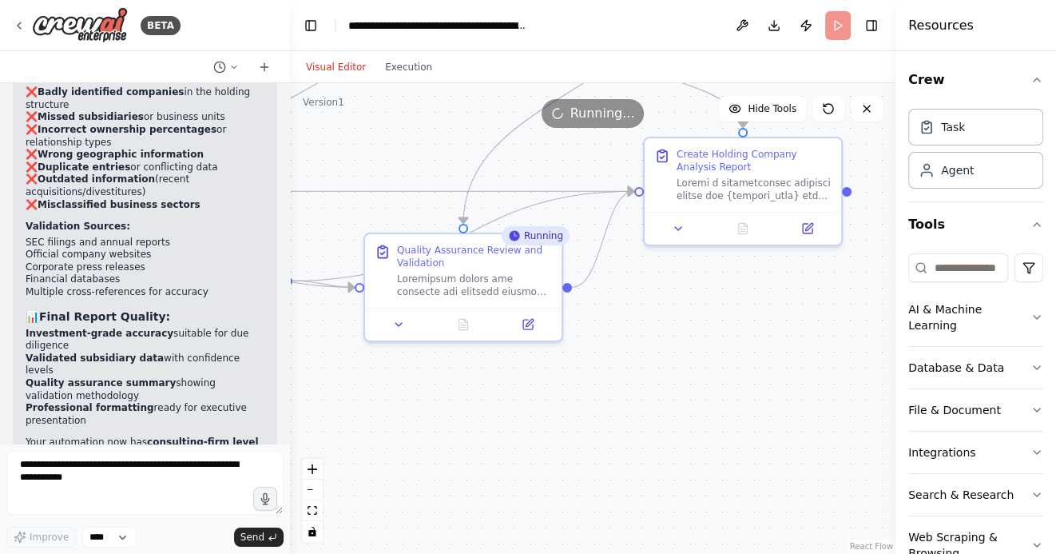
drag, startPoint x: 649, startPoint y: 398, endPoint x: 597, endPoint y: 435, distance: 64.3
click at [597, 434] on div ".deletable-edge-delete-btn { width: 20px; height: 20px; border: 0px solid #ffff…" at bounding box center [593, 318] width 606 height 471
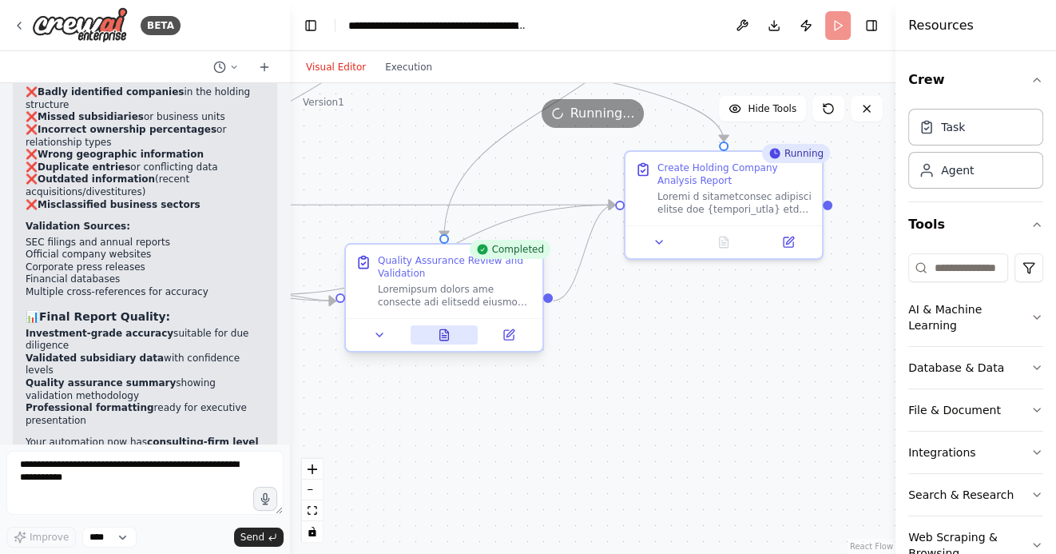
click at [438, 334] on icon at bounding box center [444, 334] width 13 height 13
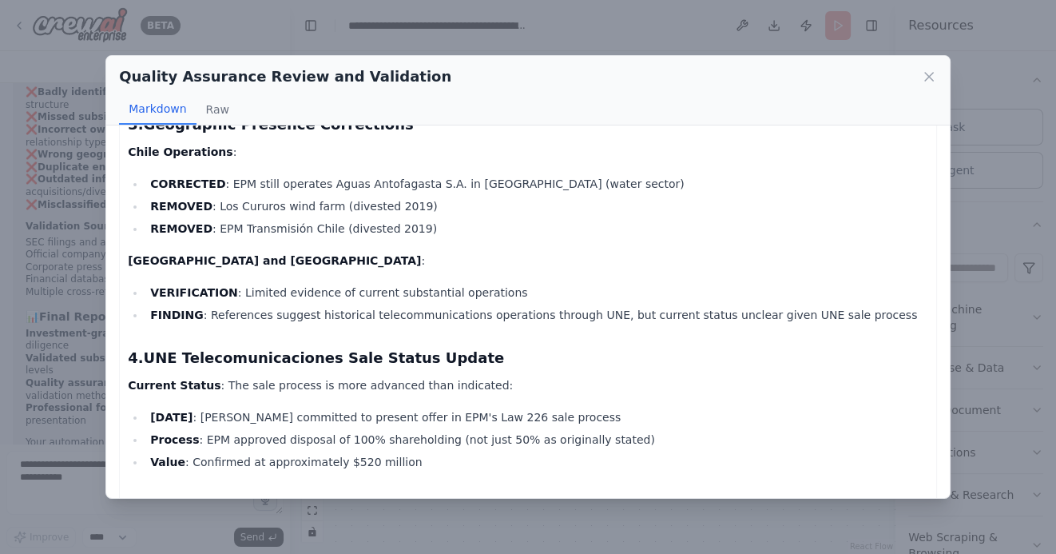
scroll to position [624, 0]
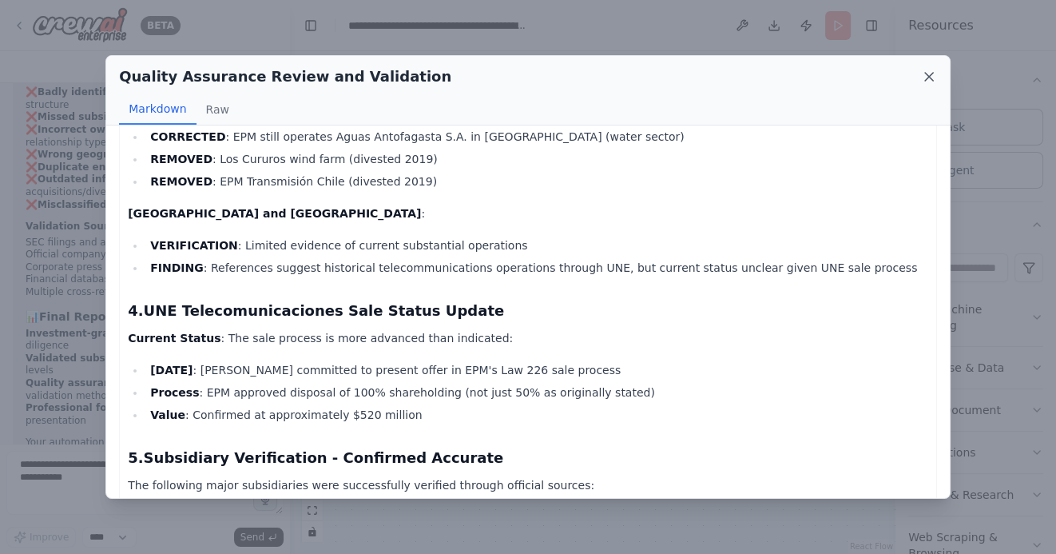
click at [926, 73] on icon at bounding box center [929, 77] width 8 height 8
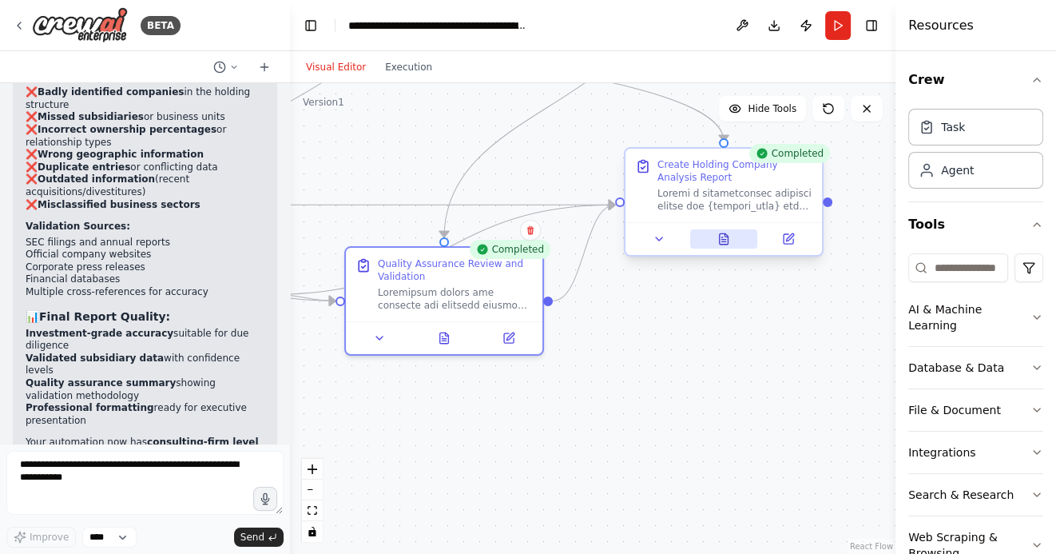
click at [725, 241] on icon at bounding box center [724, 238] width 9 height 10
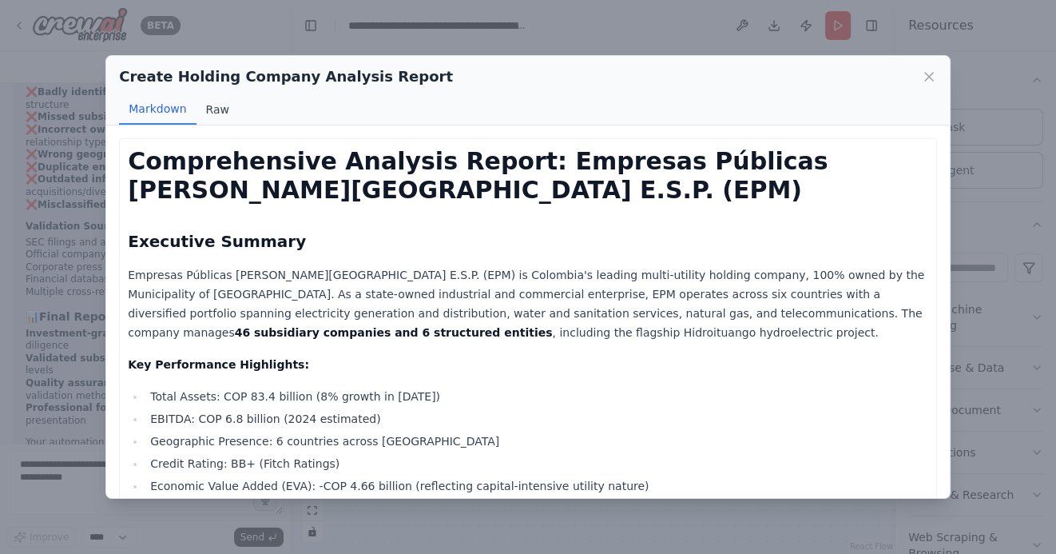
click at [219, 113] on button "Raw" at bounding box center [218, 109] width 42 height 30
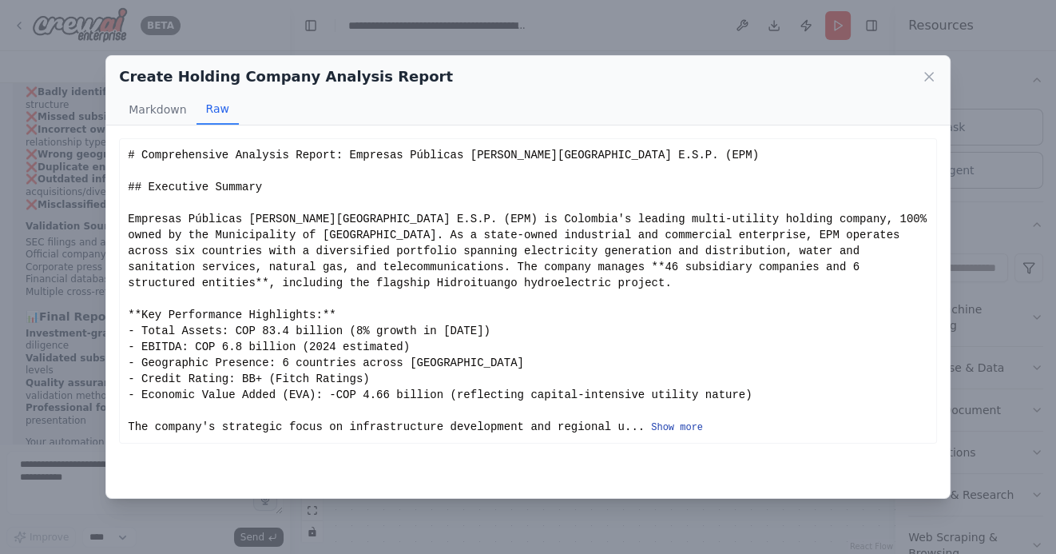
click at [668, 426] on button "Show more" at bounding box center [677, 427] width 52 height 13
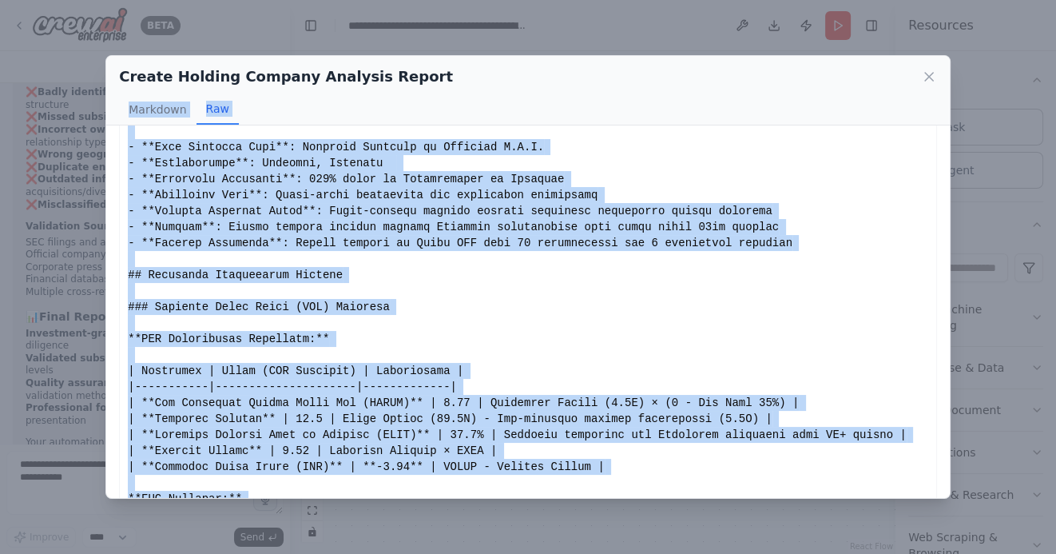
scroll to position [0, 0]
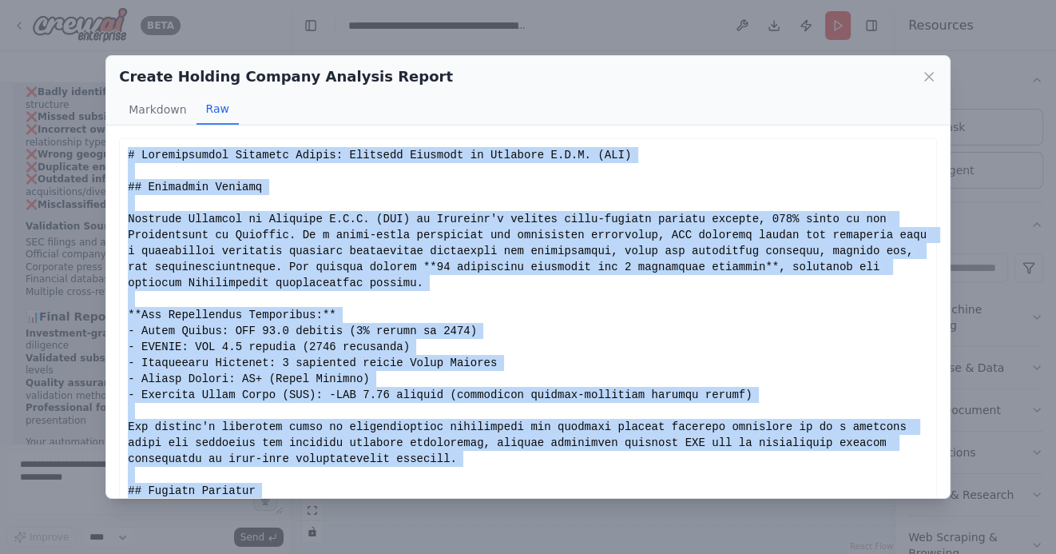
drag, startPoint x: 322, startPoint y: 471, endPoint x: 126, endPoint y: 155, distance: 372.0
copy div "# Comprehensive Analysis Report: Empresas Públicas de Medellín E.S.P. (EPM) ## …"
click at [933, 79] on icon at bounding box center [929, 77] width 16 height 16
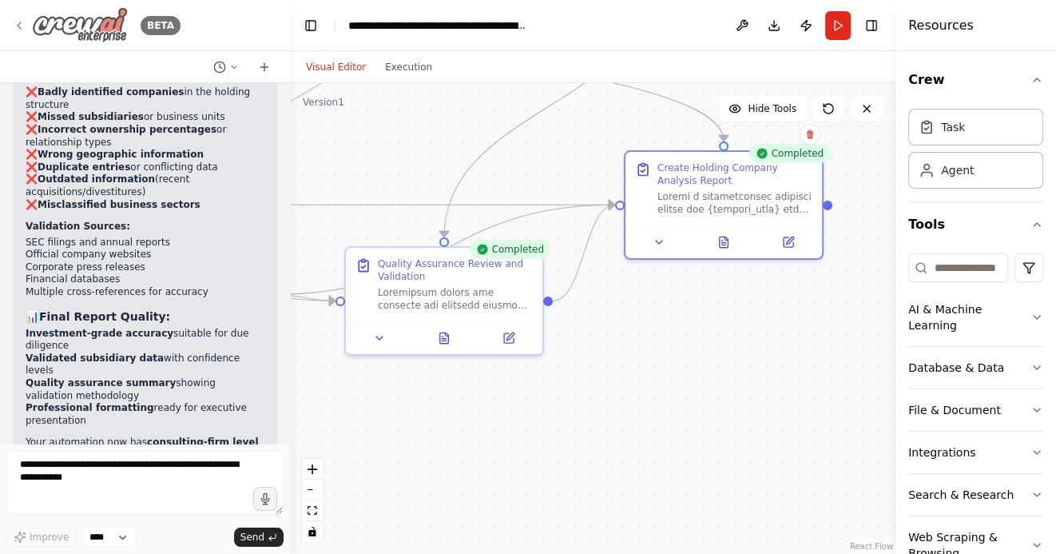
click at [19, 23] on icon at bounding box center [19, 25] width 3 height 6
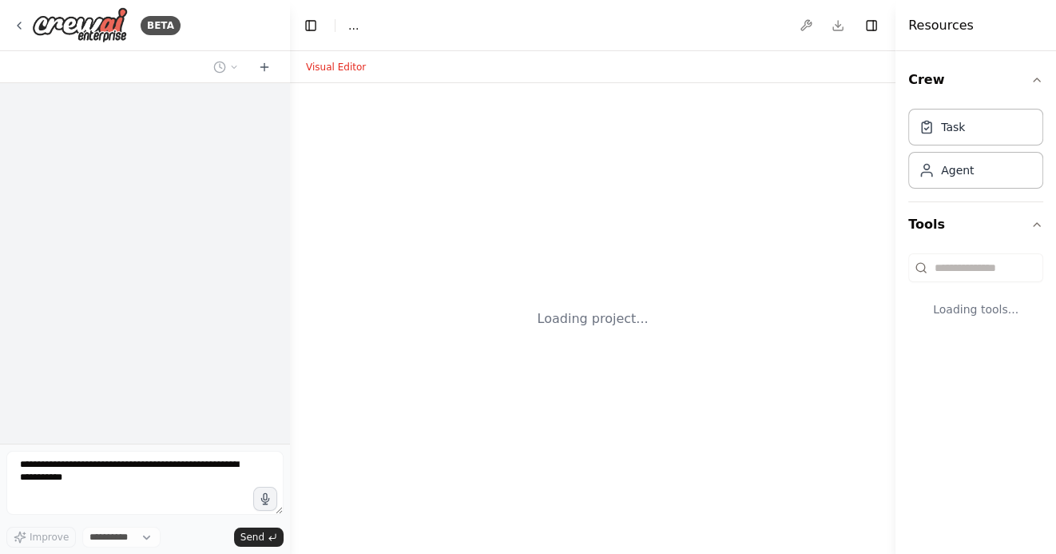
select select "****"
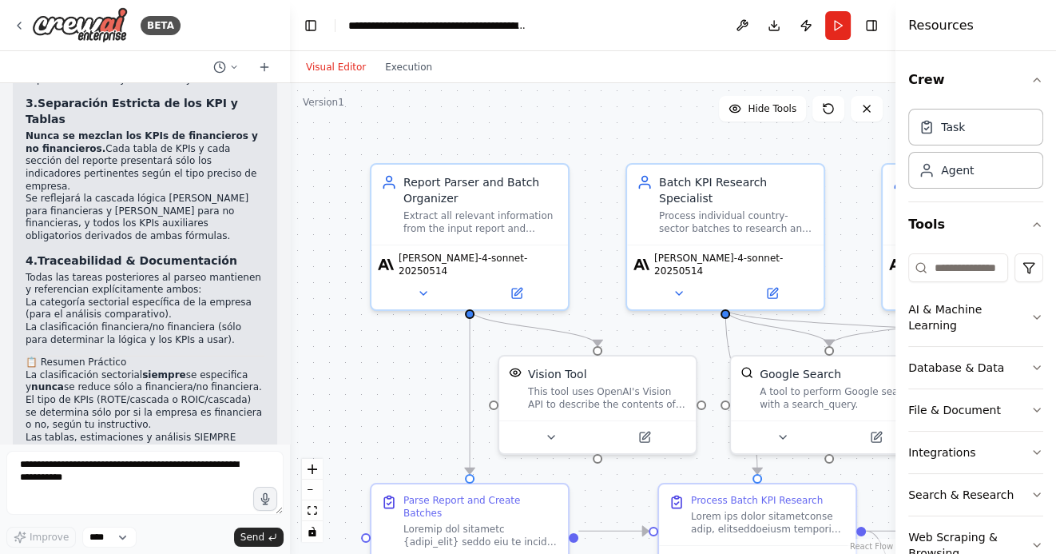
scroll to position [27028, 0]
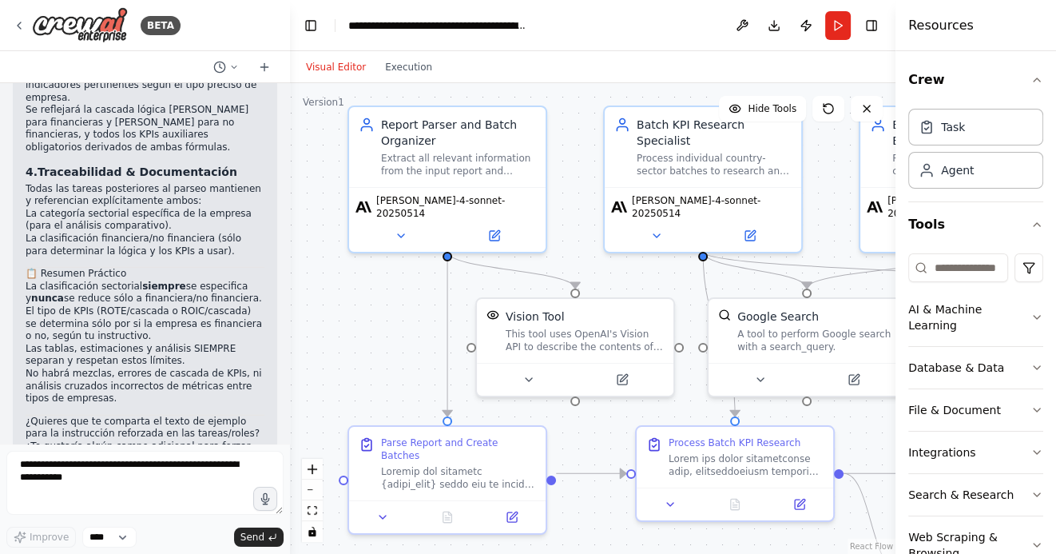
drag, startPoint x: 416, startPoint y: 380, endPoint x: 392, endPoint y: 320, distance: 65.3
click at [392, 320] on div ".deletable-edge-delete-btn { width: 20px; height: 20px; border: 0px solid #ffff…" at bounding box center [593, 318] width 606 height 471
